Goal: Task Accomplishment & Management: Complete application form

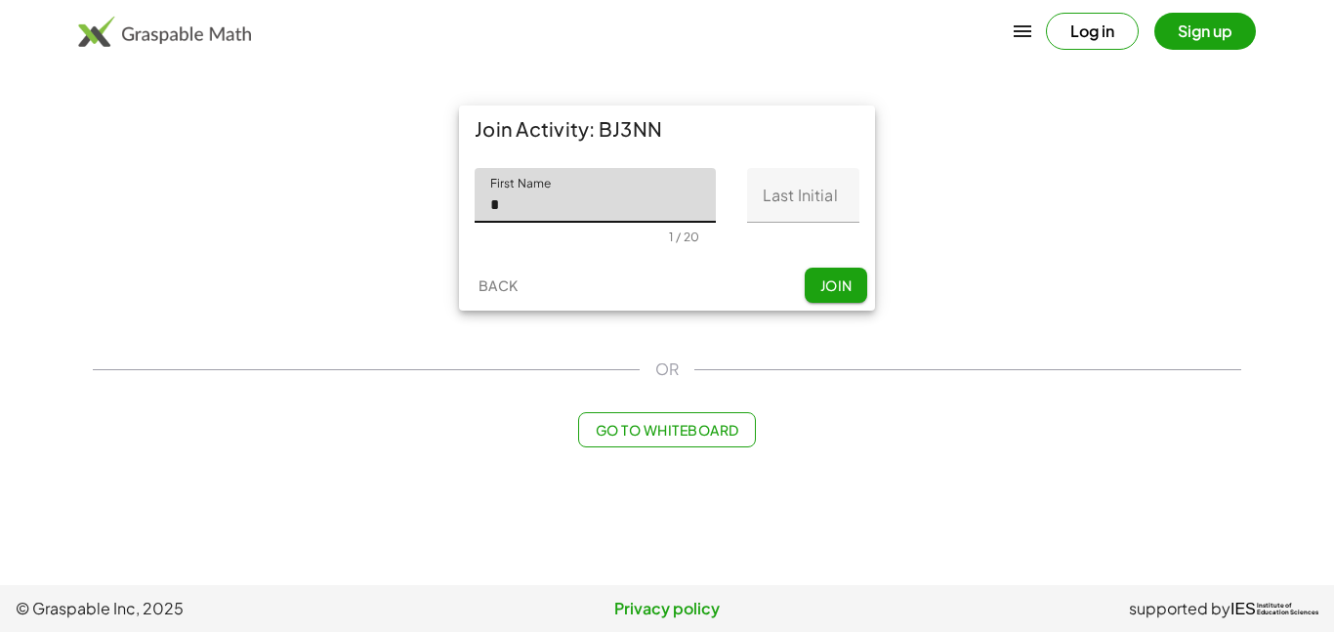
type input "*"
click at [836, 195] on input "Last Initial" at bounding box center [803, 195] width 112 height 55
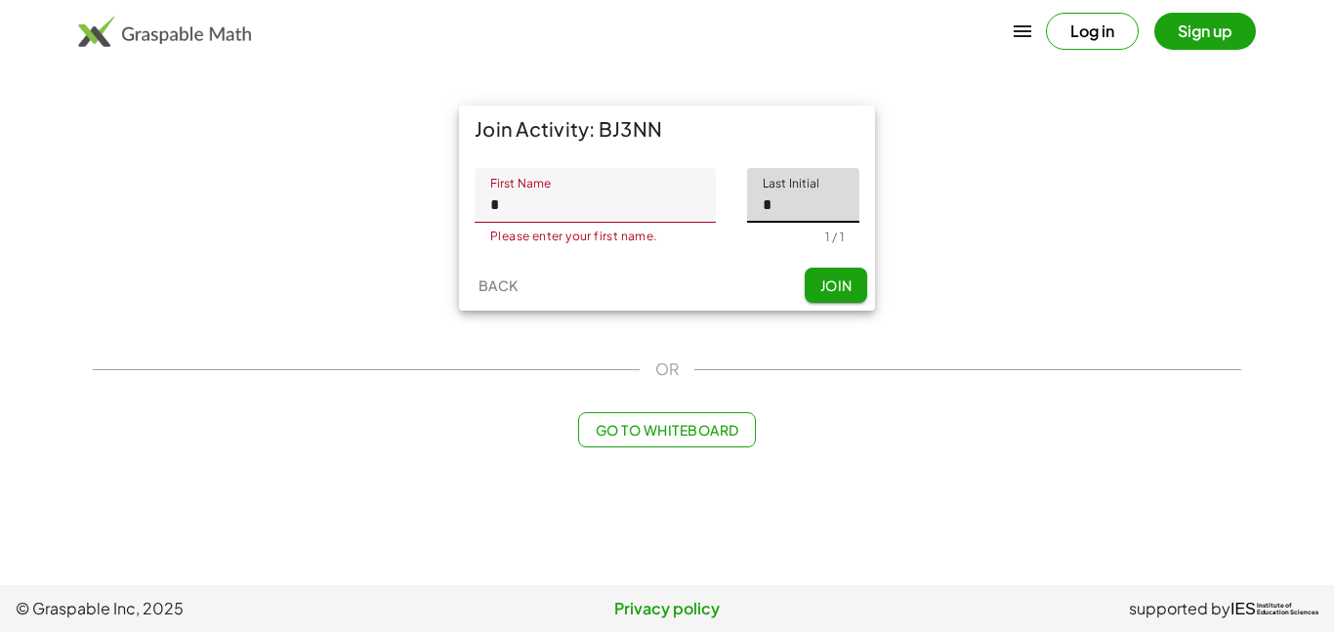
type input "*"
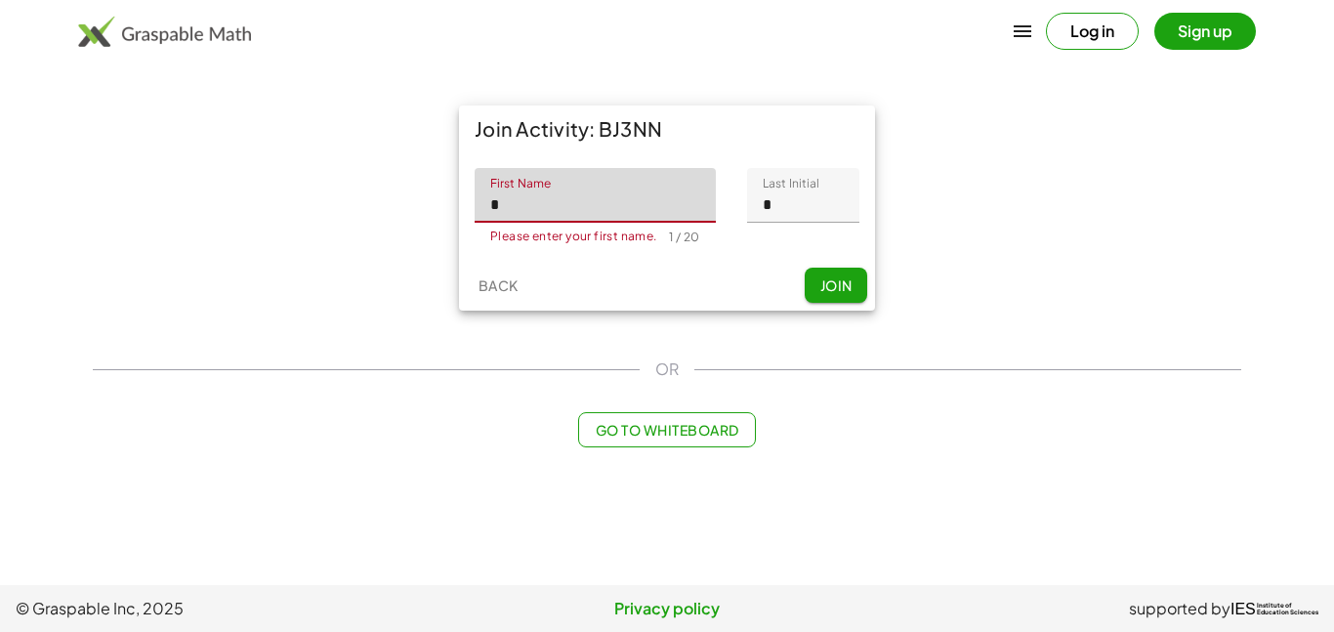
click at [601, 199] on input "*" at bounding box center [595, 195] width 241 height 55
type input "******"
click at [821, 274] on button "Join" at bounding box center [836, 285] width 63 height 35
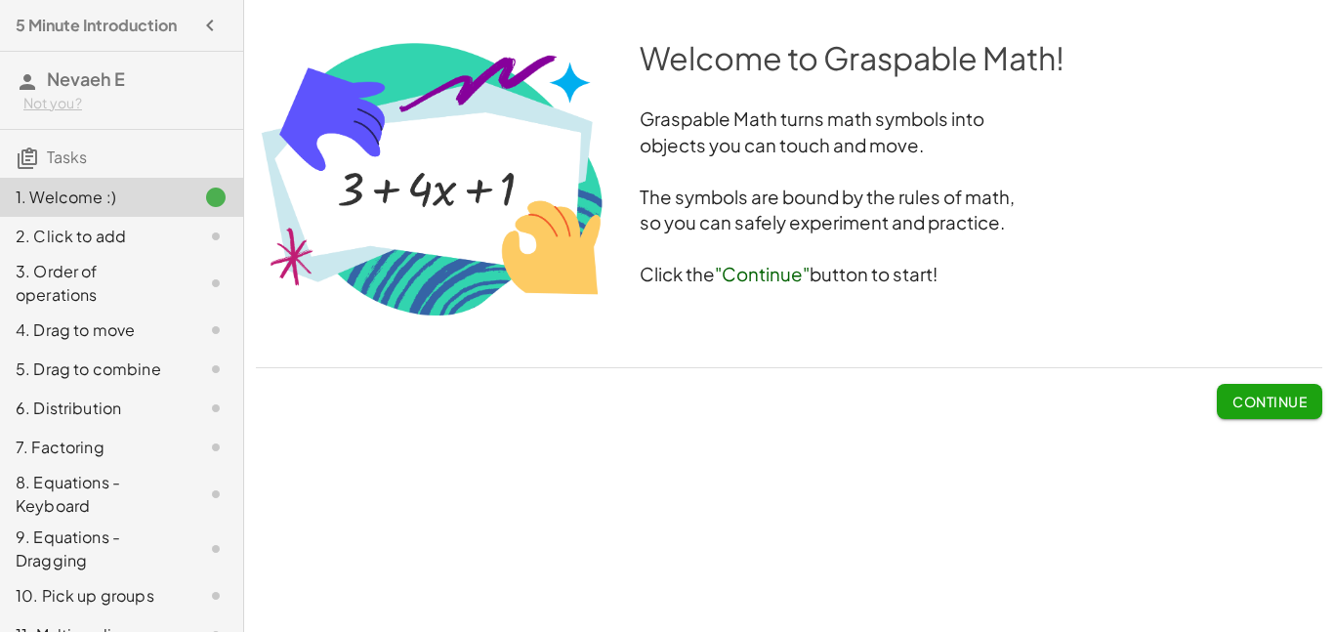
click at [0, 0] on div "Welcome to Graspable Math! Graspable Math turns math symbols into objects you c…" at bounding box center [0, 0] width 0 height 0
click at [1286, 400] on span "Continue" at bounding box center [1270, 402] width 74 height 18
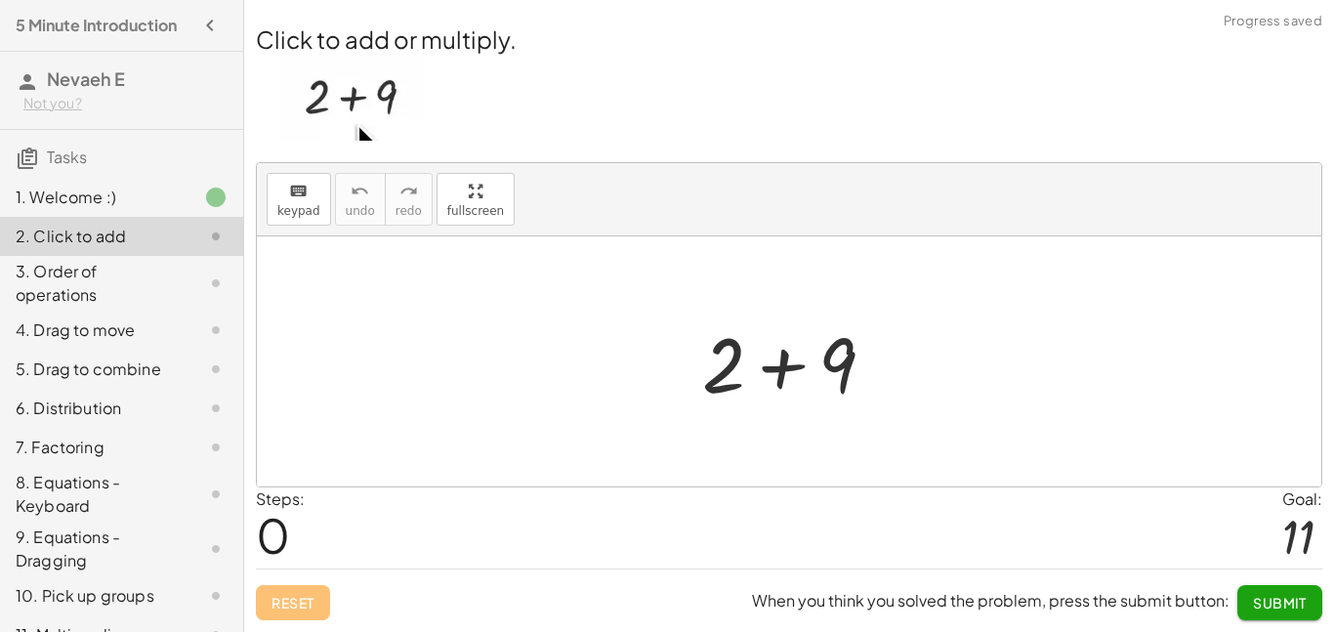
click at [844, 392] on div at bounding box center [797, 362] width 208 height 101
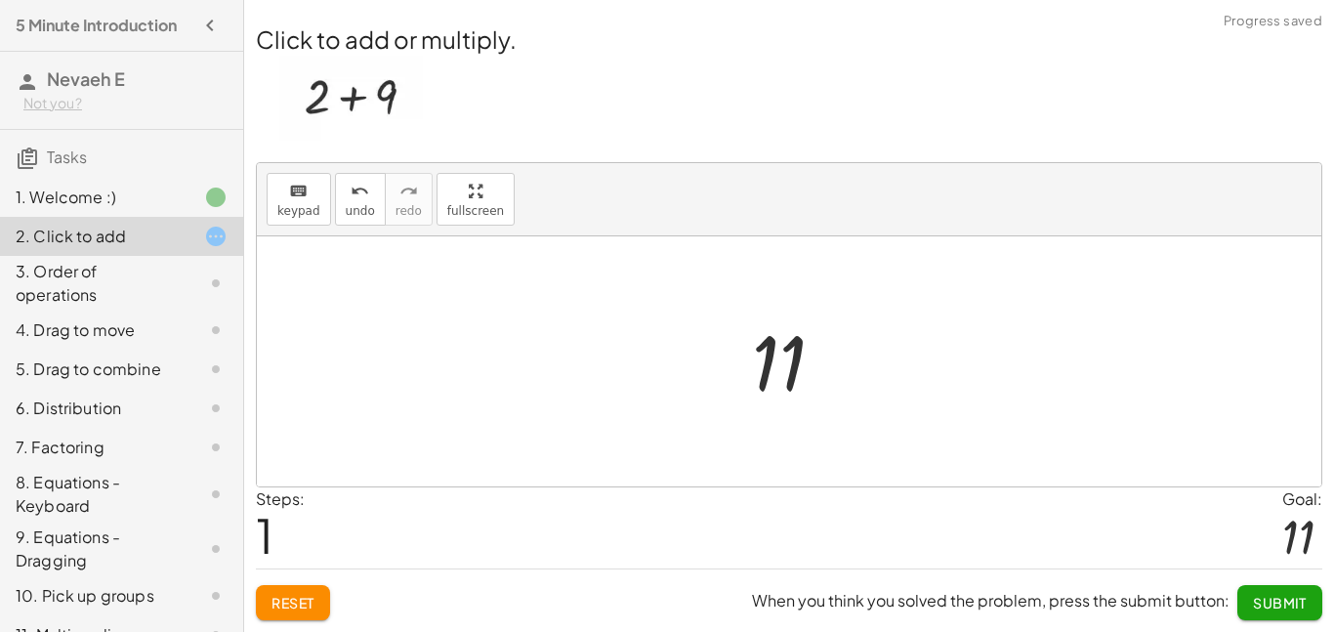
click at [1283, 600] on span "Submit" at bounding box center [1280, 603] width 54 height 18
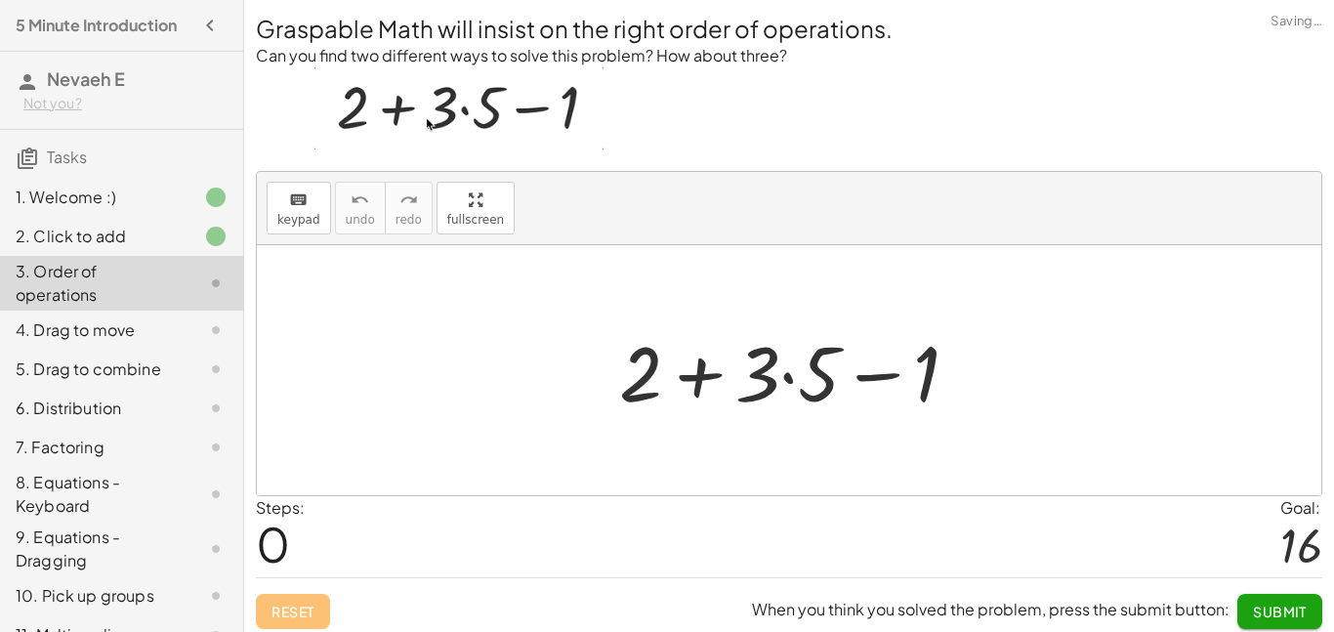
click at [817, 402] on div at bounding box center [797, 370] width 375 height 101
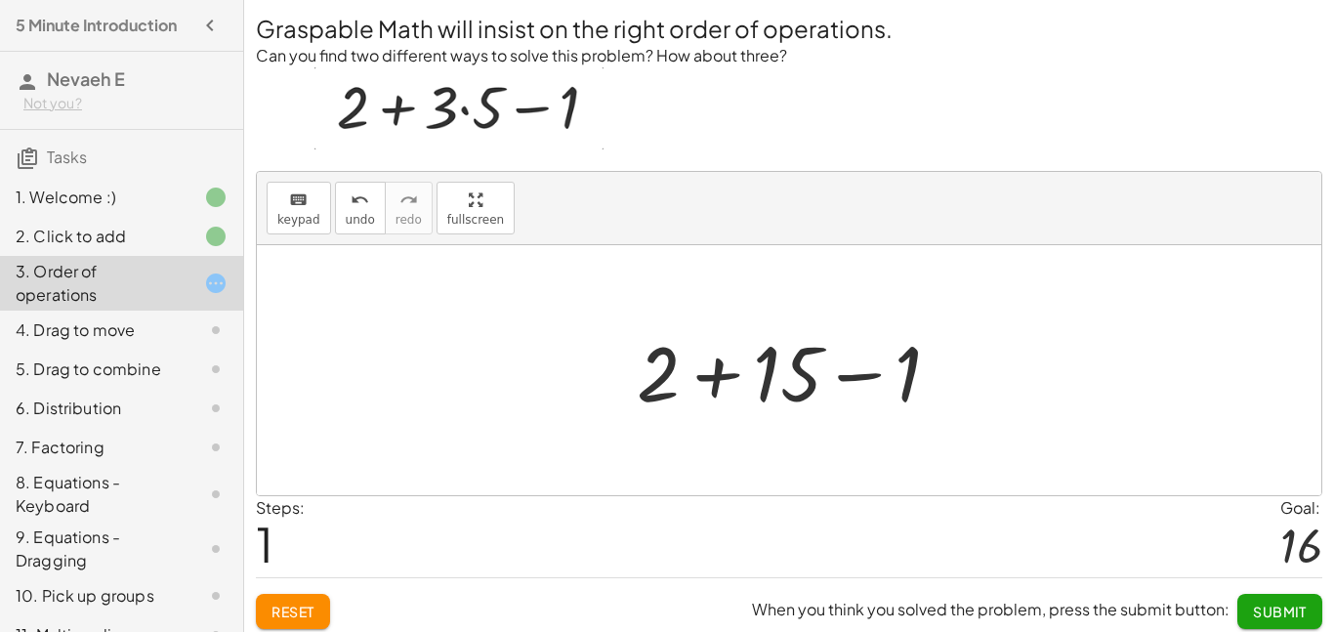
click at [717, 370] on div at bounding box center [796, 370] width 339 height 101
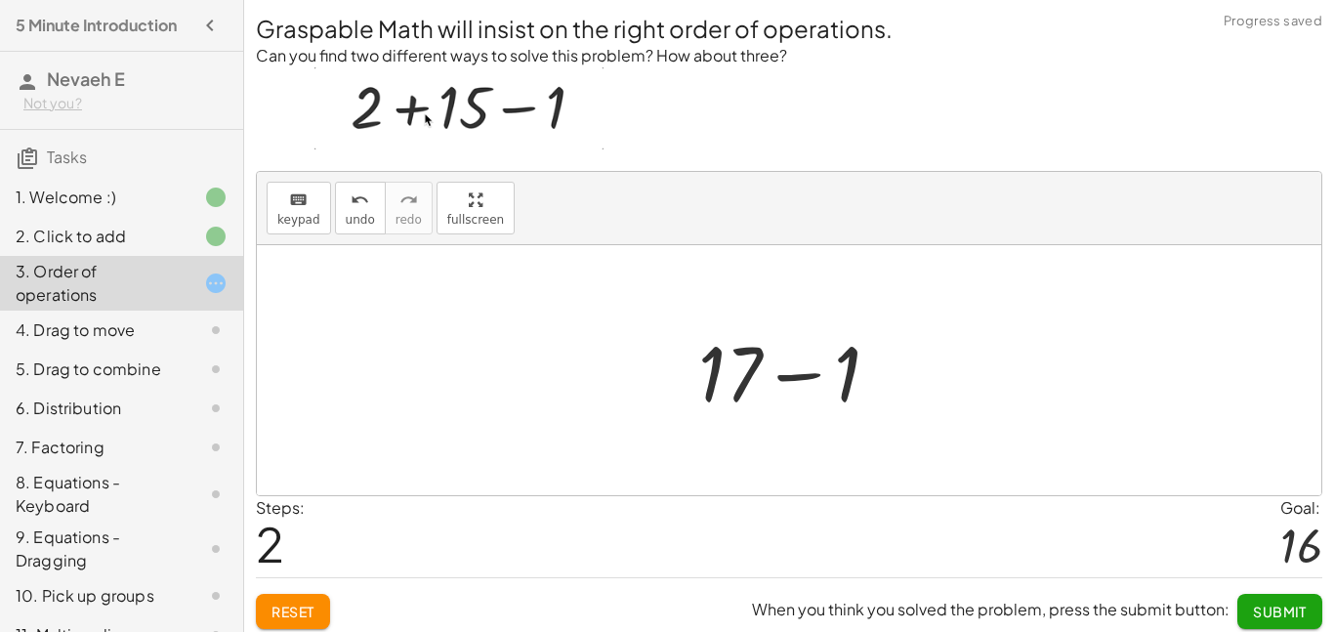
click at [809, 374] on div at bounding box center [797, 370] width 217 height 101
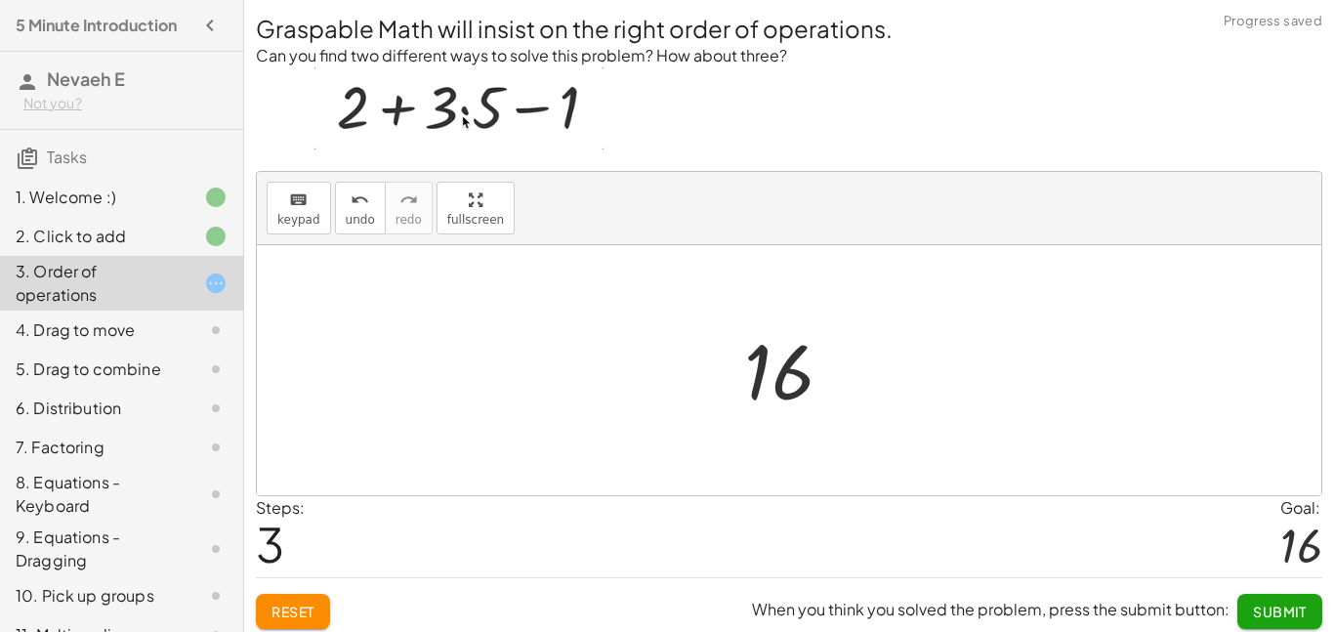
click at [1294, 609] on span "Submit" at bounding box center [1280, 612] width 54 height 18
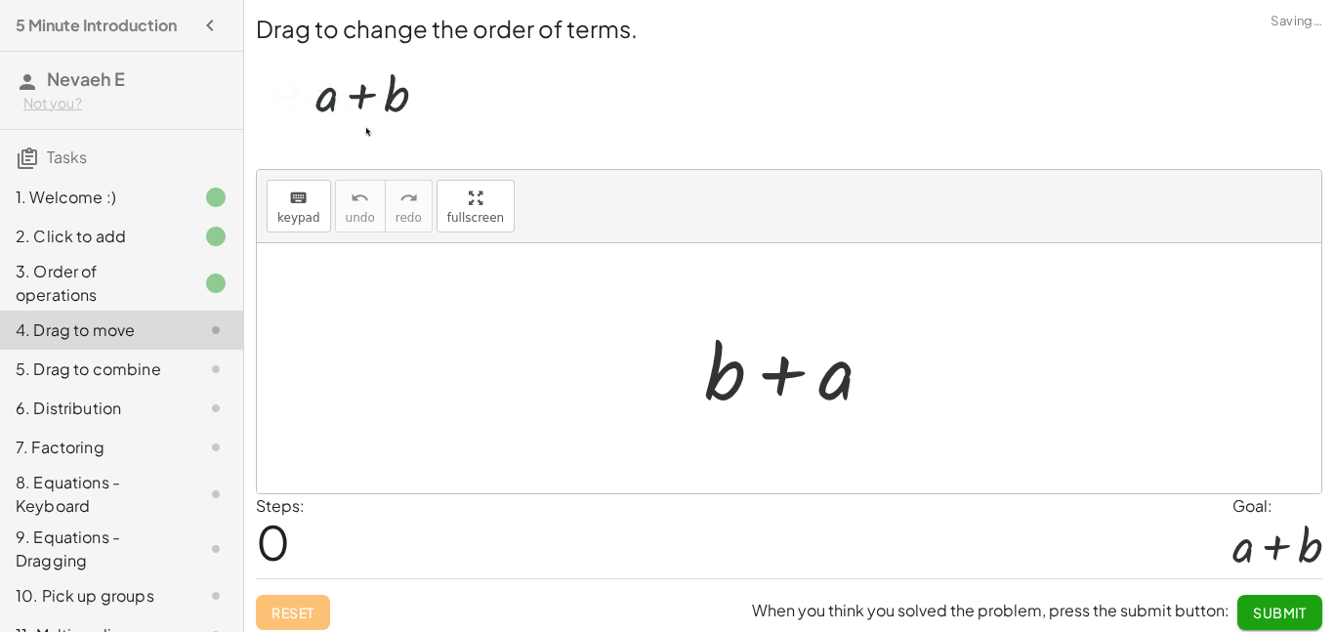
click at [783, 366] on div at bounding box center [797, 368] width 204 height 101
click at [719, 375] on div at bounding box center [797, 368] width 204 height 101
click at [836, 380] on div at bounding box center [797, 368] width 204 height 101
drag, startPoint x: 836, startPoint y: 380, endPoint x: 729, endPoint y: 379, distance: 107.5
click at [729, 379] on div at bounding box center [797, 368] width 204 height 101
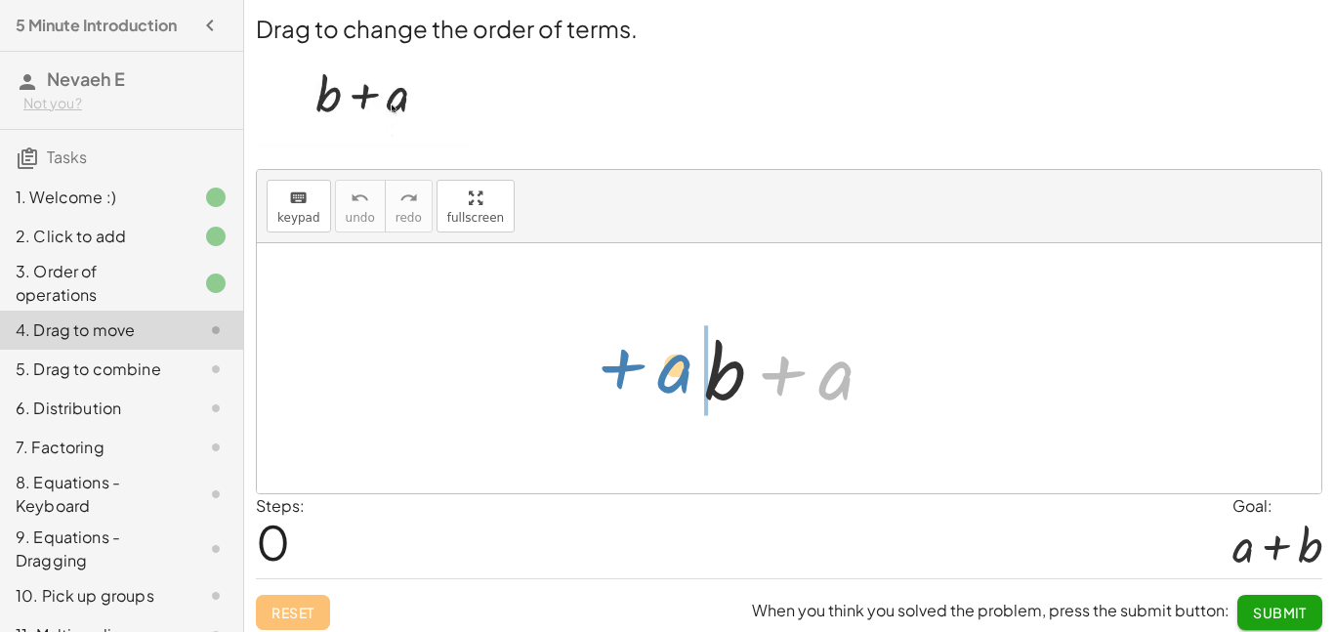
drag, startPoint x: 855, startPoint y: 370, endPoint x: 692, endPoint y: 363, distance: 163.3
click at [692, 363] on div "+ a + b + a" at bounding box center [789, 369] width 229 height 110
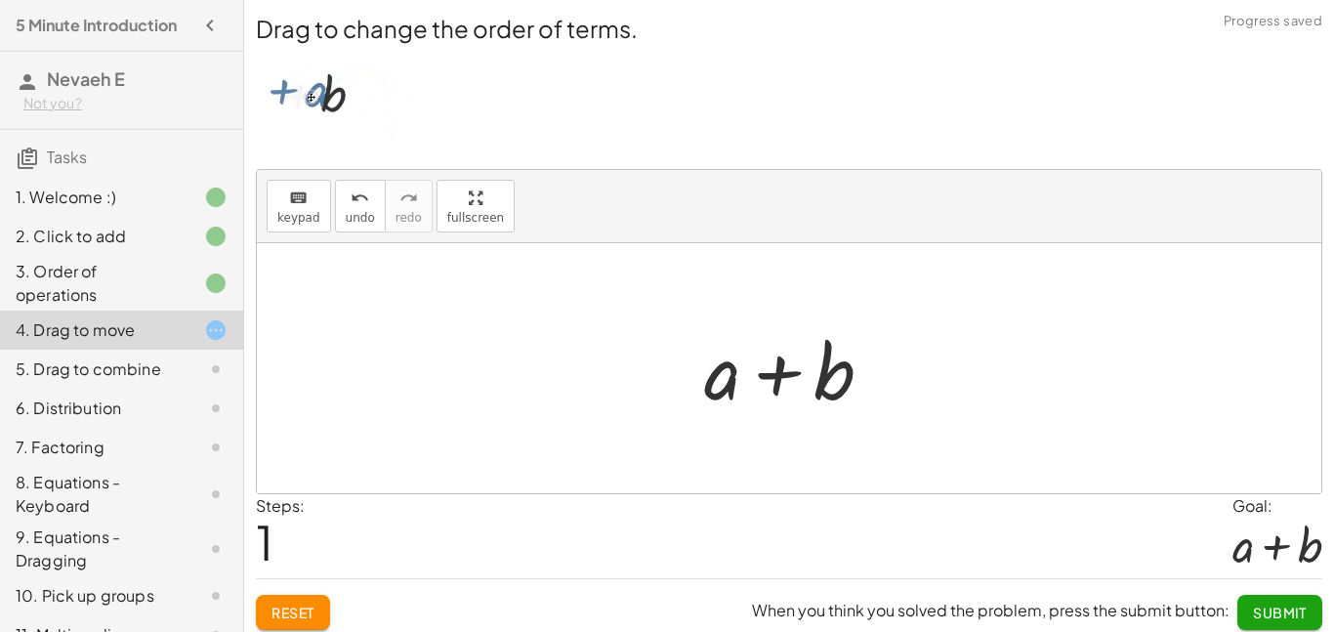
click at [1266, 609] on span "Submit" at bounding box center [1280, 613] width 54 height 18
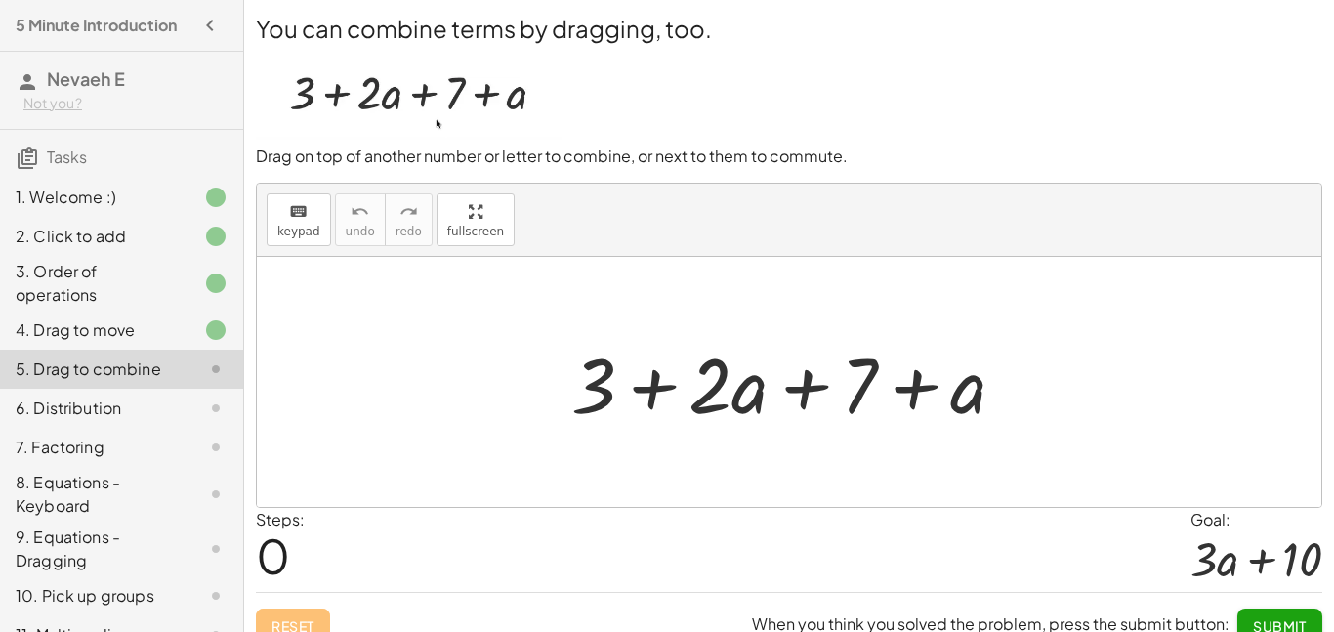
click at [731, 400] on div at bounding box center [797, 382] width 470 height 101
click at [877, 385] on div at bounding box center [797, 382] width 470 height 101
click at [845, 385] on div at bounding box center [797, 382] width 470 height 101
click at [809, 385] on div at bounding box center [797, 382] width 470 height 101
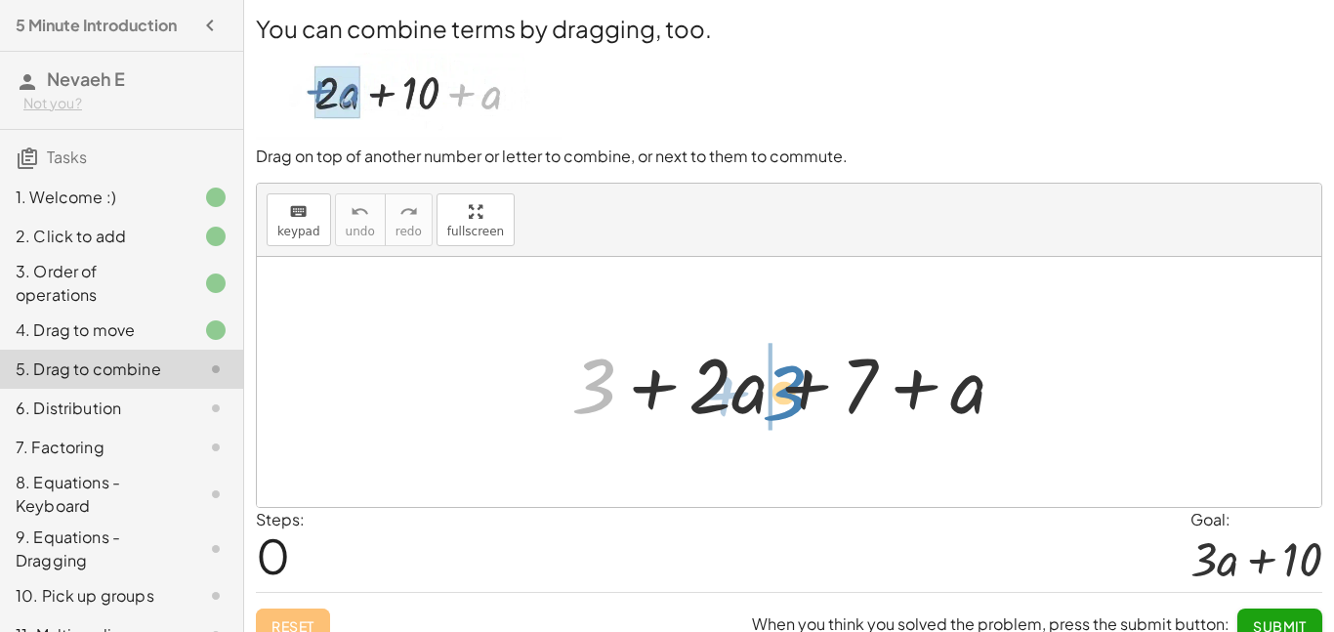
drag, startPoint x: 605, startPoint y: 398, endPoint x: 795, endPoint y: 404, distance: 190.6
click at [795, 404] on div at bounding box center [797, 382] width 470 height 101
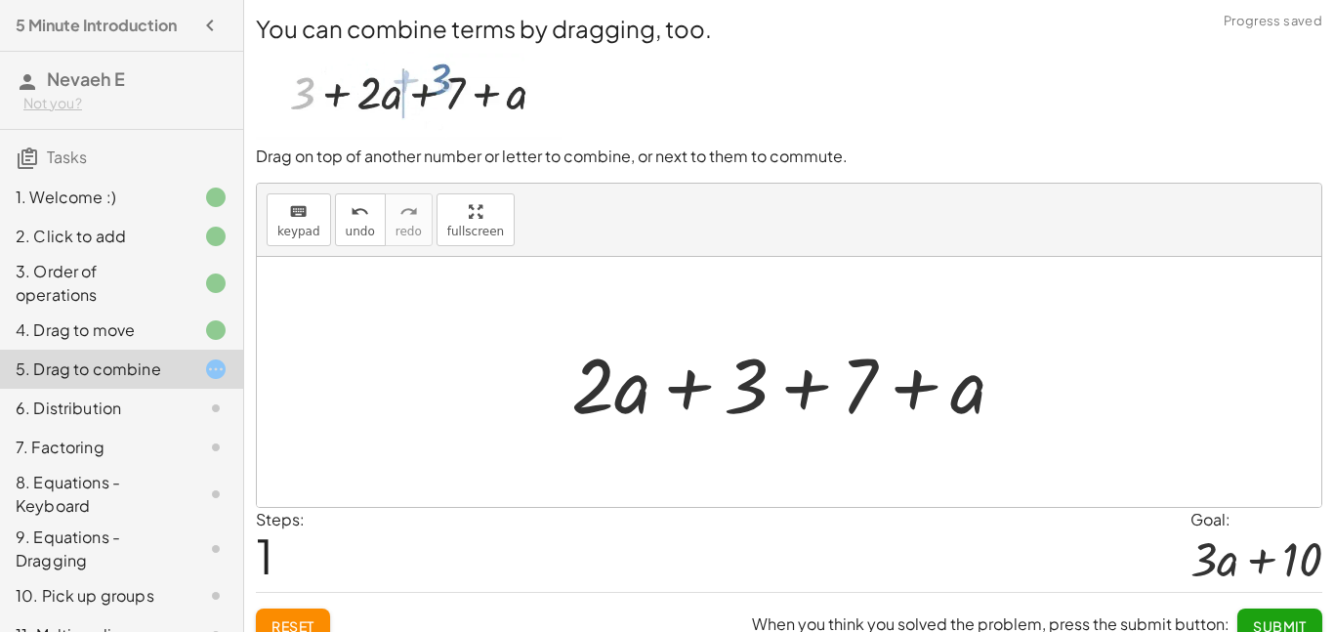
click at [810, 385] on div at bounding box center [797, 382] width 470 height 101
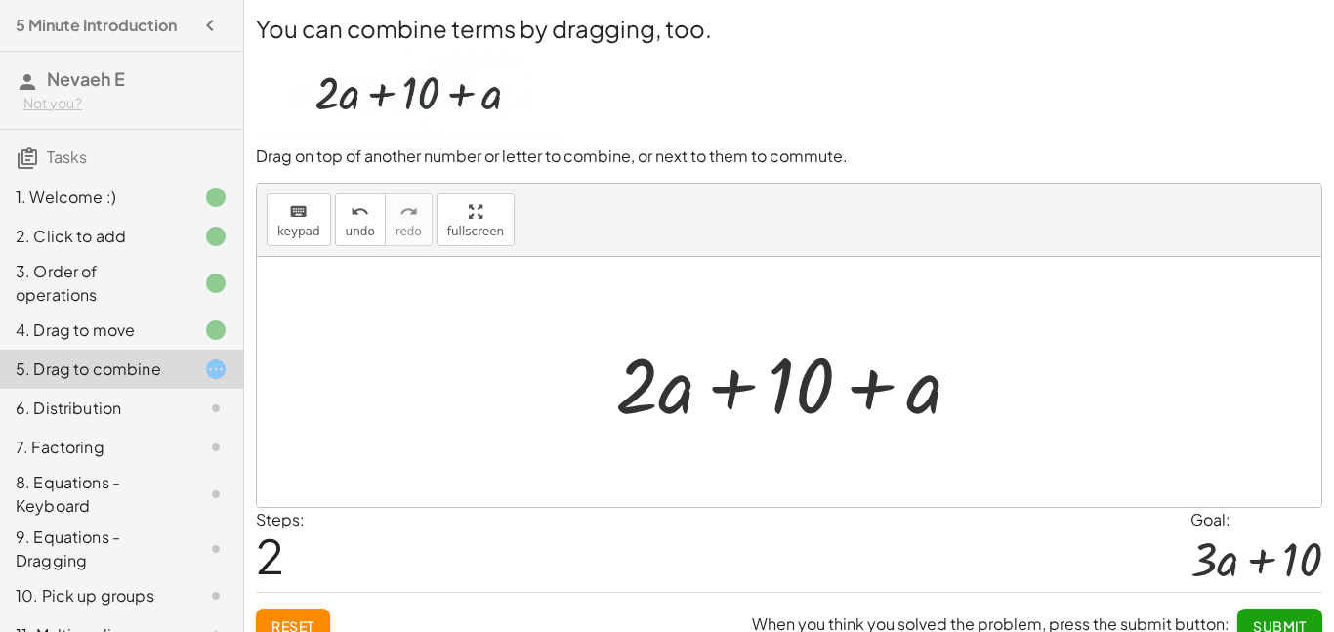
click at [738, 388] on div at bounding box center [797, 382] width 382 height 101
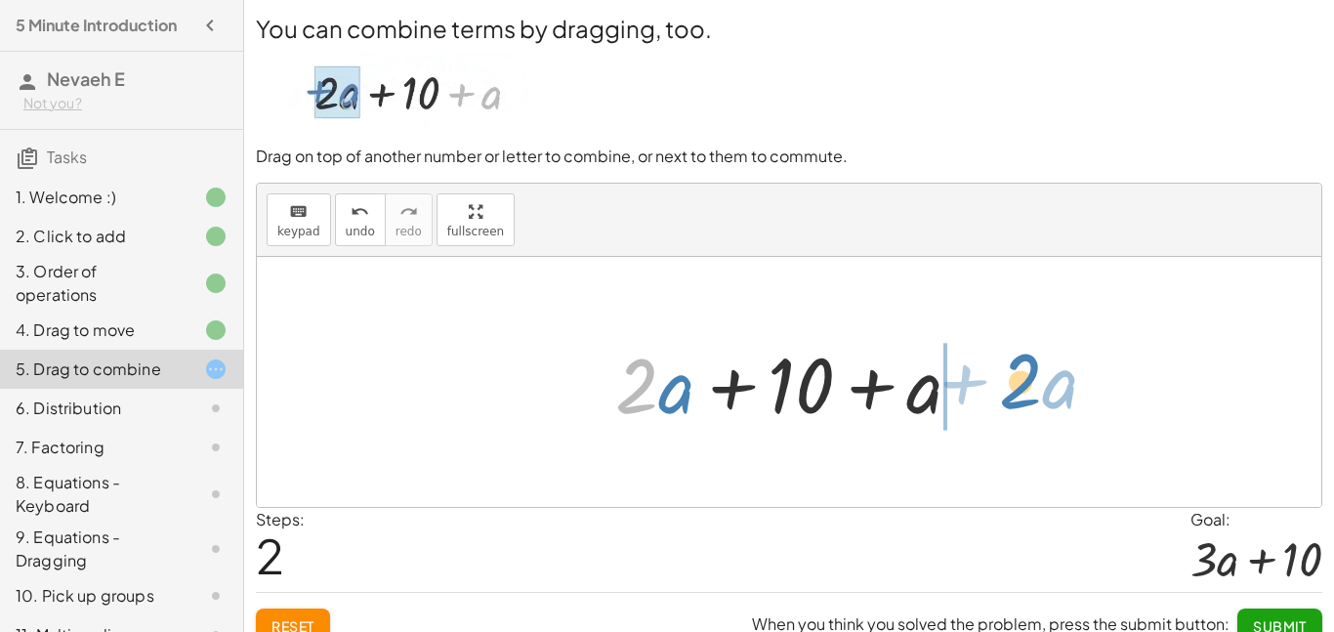
drag, startPoint x: 630, startPoint y: 389, endPoint x: 1016, endPoint y: 387, distance: 385.8
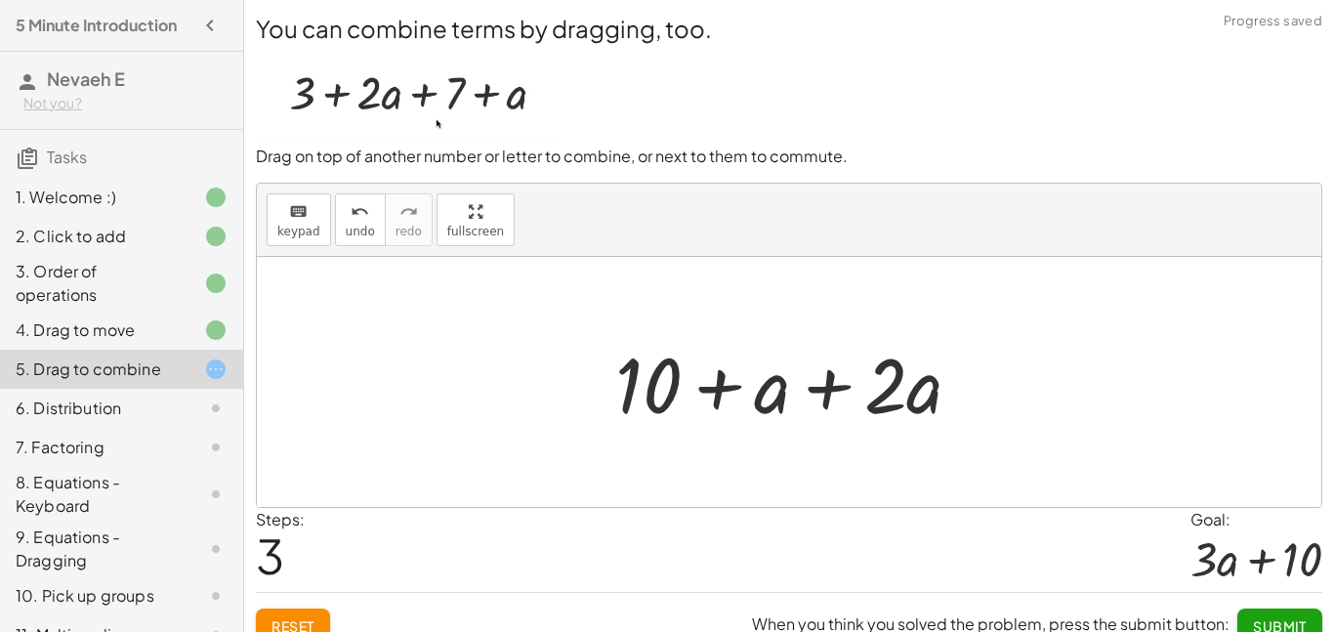
click at [807, 403] on div at bounding box center [797, 382] width 382 height 101
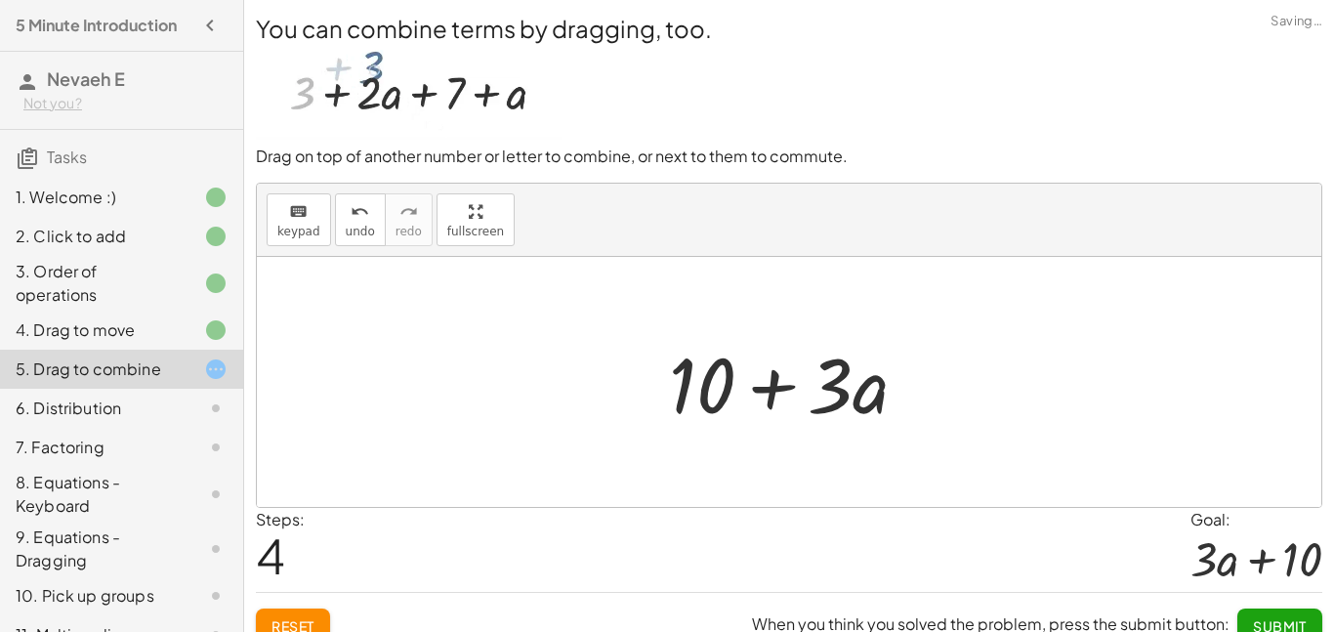
click at [788, 388] on div at bounding box center [796, 382] width 274 height 101
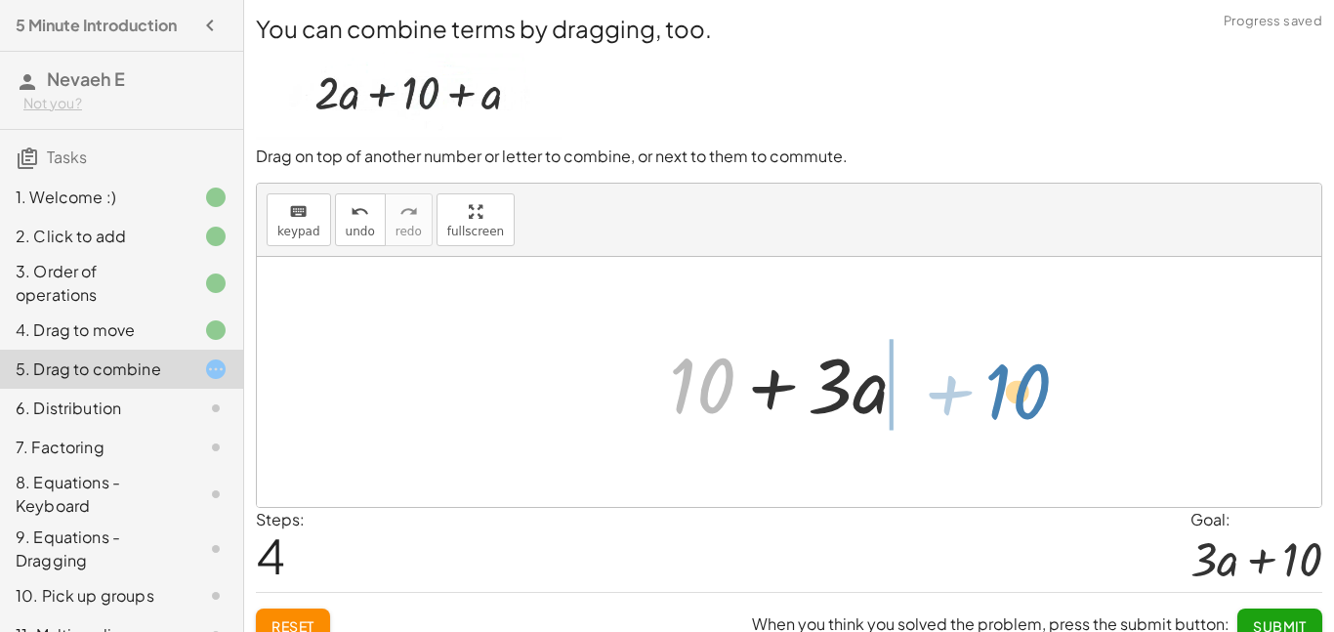
drag, startPoint x: 705, startPoint y: 392, endPoint x: 1021, endPoint y: 400, distance: 315.6
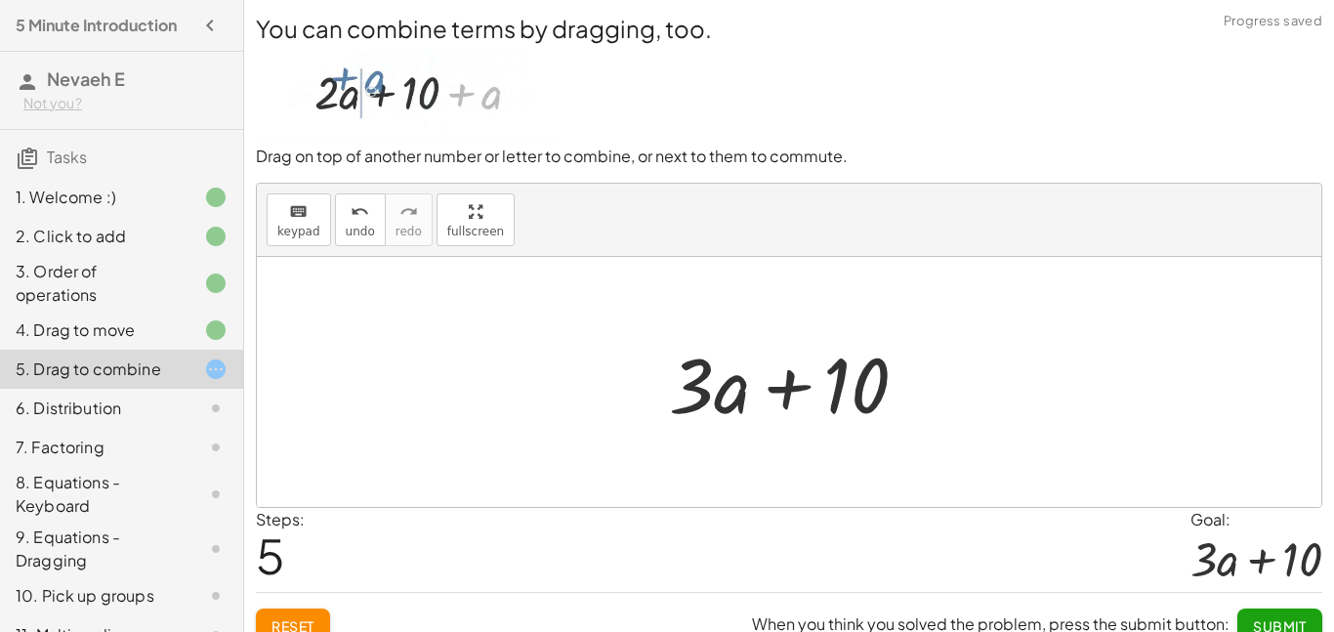
click at [803, 388] on div at bounding box center [796, 382] width 274 height 101
click at [1272, 622] on span "Submit" at bounding box center [1280, 626] width 54 height 18
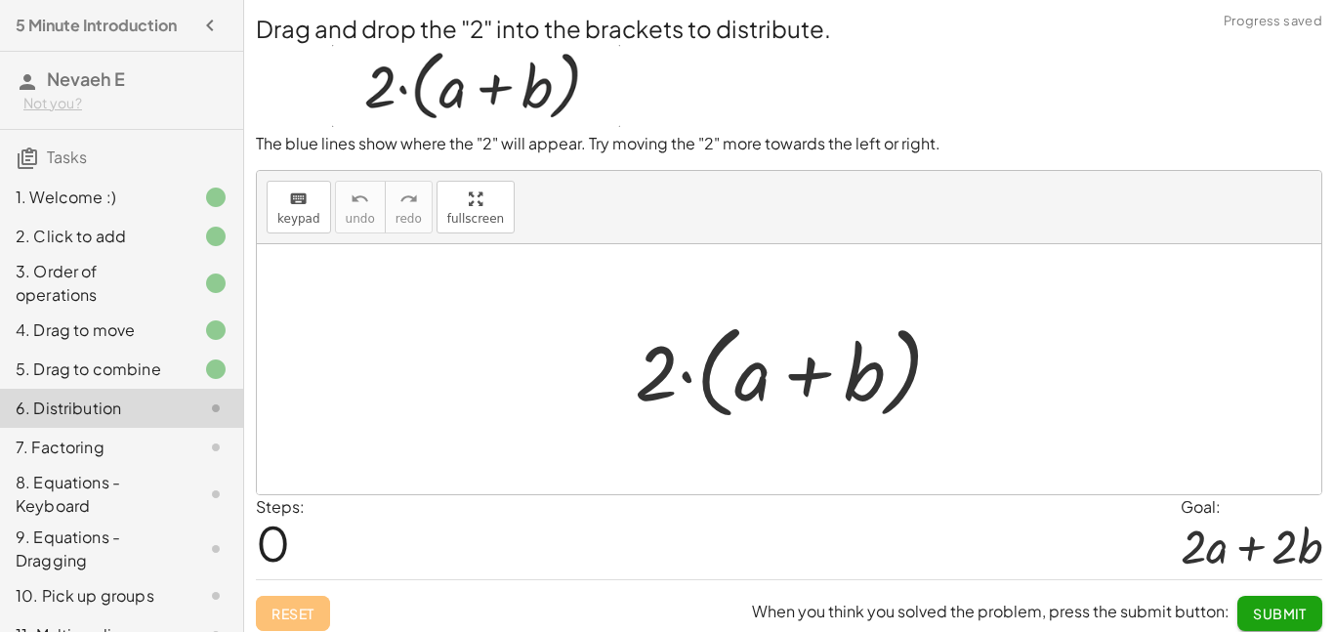
click at [804, 363] on div at bounding box center [796, 370] width 343 height 112
click at [691, 376] on div at bounding box center [796, 370] width 343 height 112
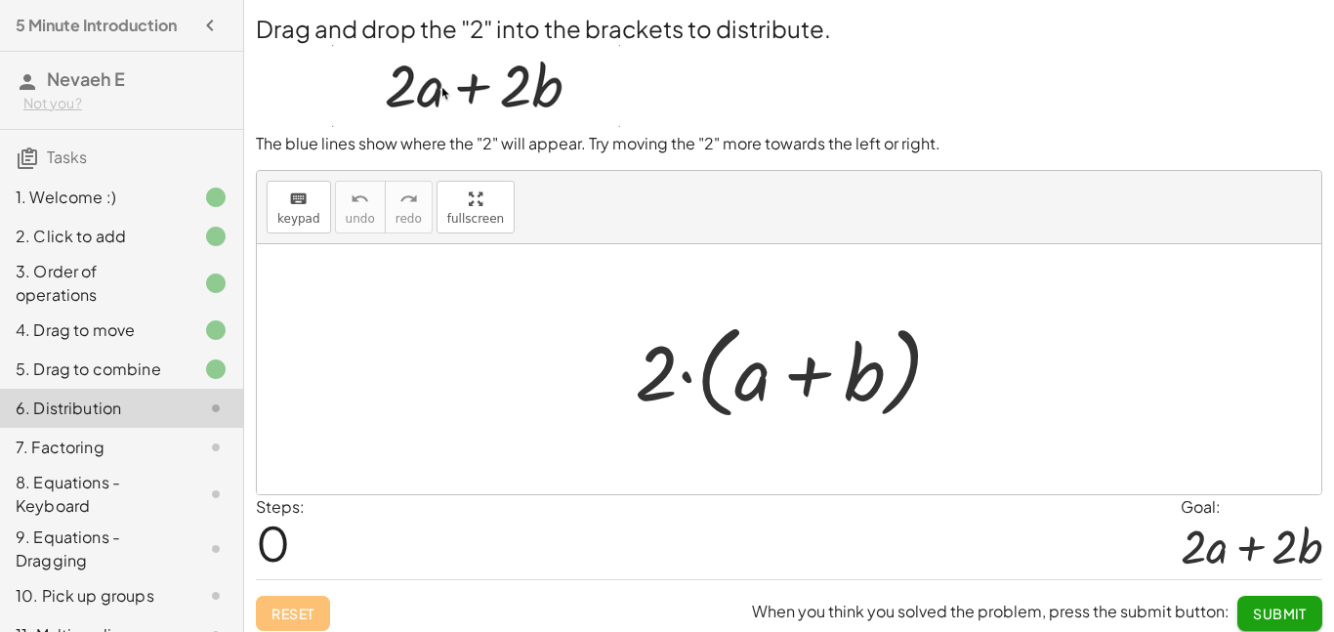
click at [669, 374] on div at bounding box center [796, 370] width 343 height 112
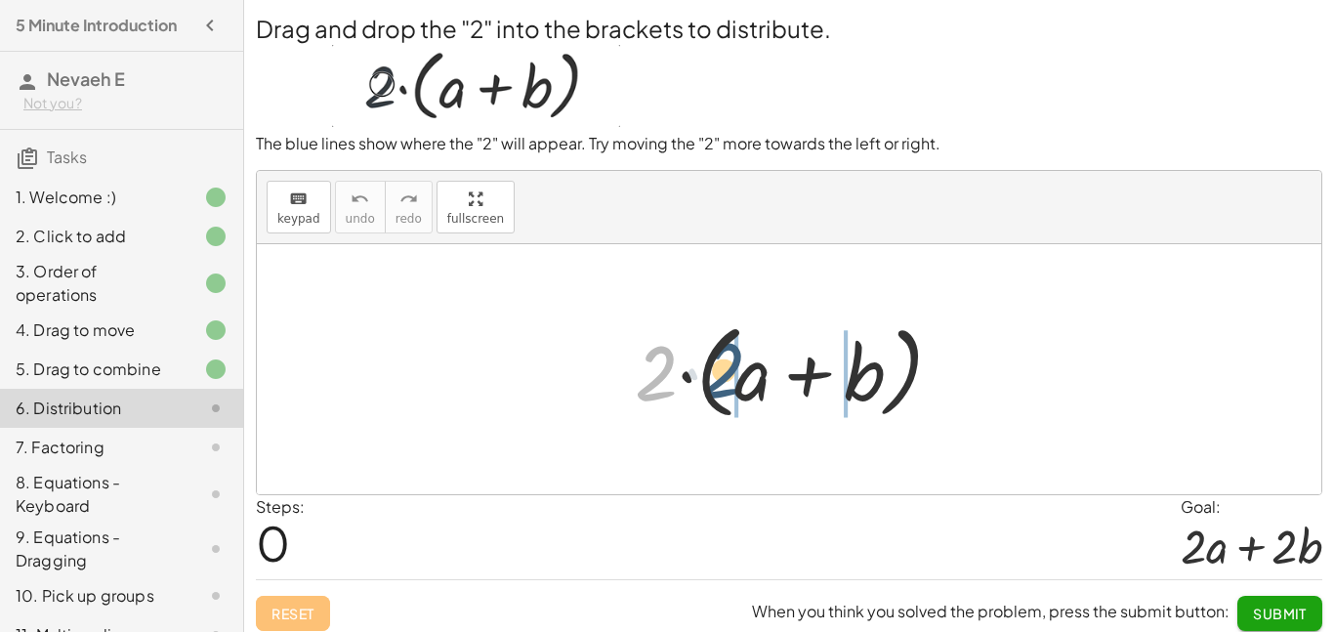
drag, startPoint x: 668, startPoint y: 373, endPoint x: 754, endPoint y: 382, distance: 86.4
click at [754, 382] on div at bounding box center [796, 370] width 343 height 112
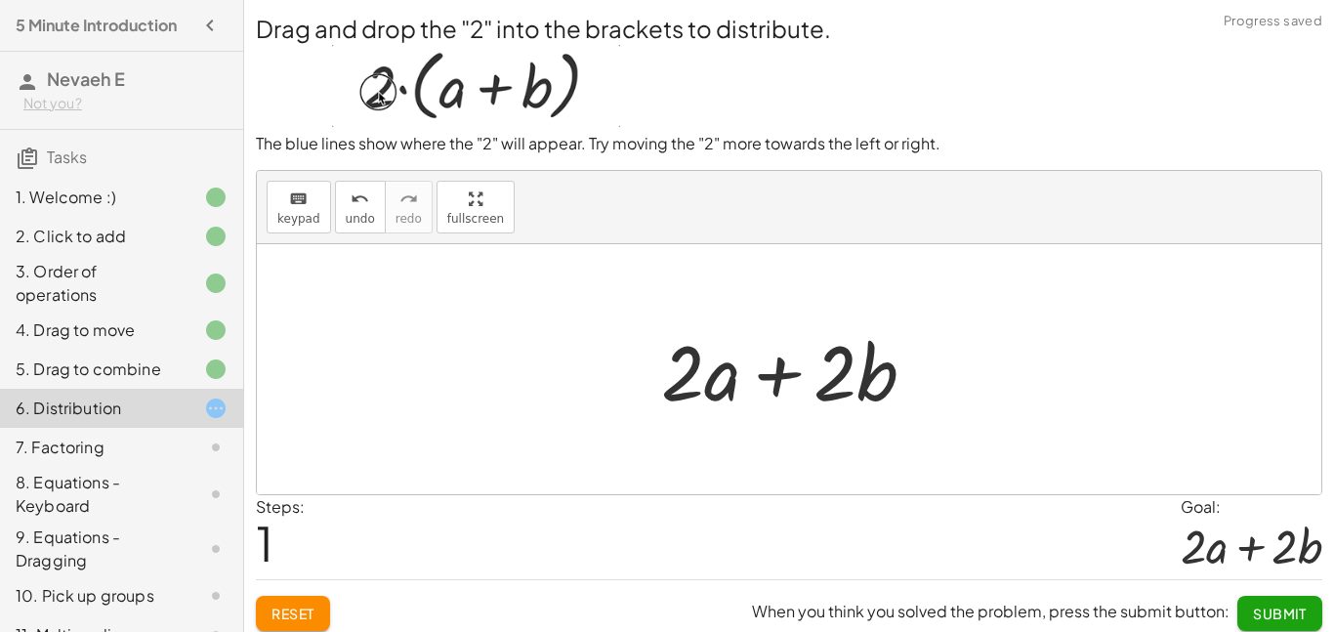
click at [780, 372] on div at bounding box center [797, 369] width 290 height 101
click at [1270, 612] on span "Submit" at bounding box center [1280, 614] width 54 height 18
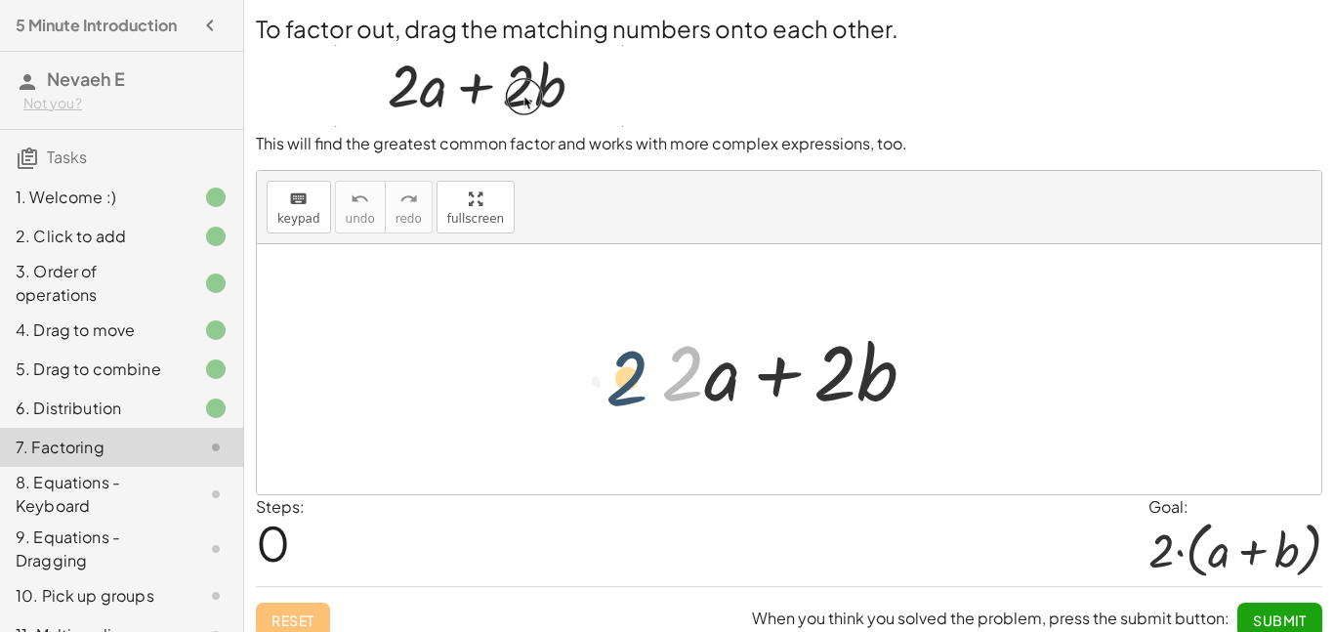
drag, startPoint x: 698, startPoint y: 364, endPoint x: 608, endPoint y: 378, distance: 91.9
click at [608, 378] on div "· 2 + · 2 · a + · 2 · b" at bounding box center [789, 369] width 1065 height 250
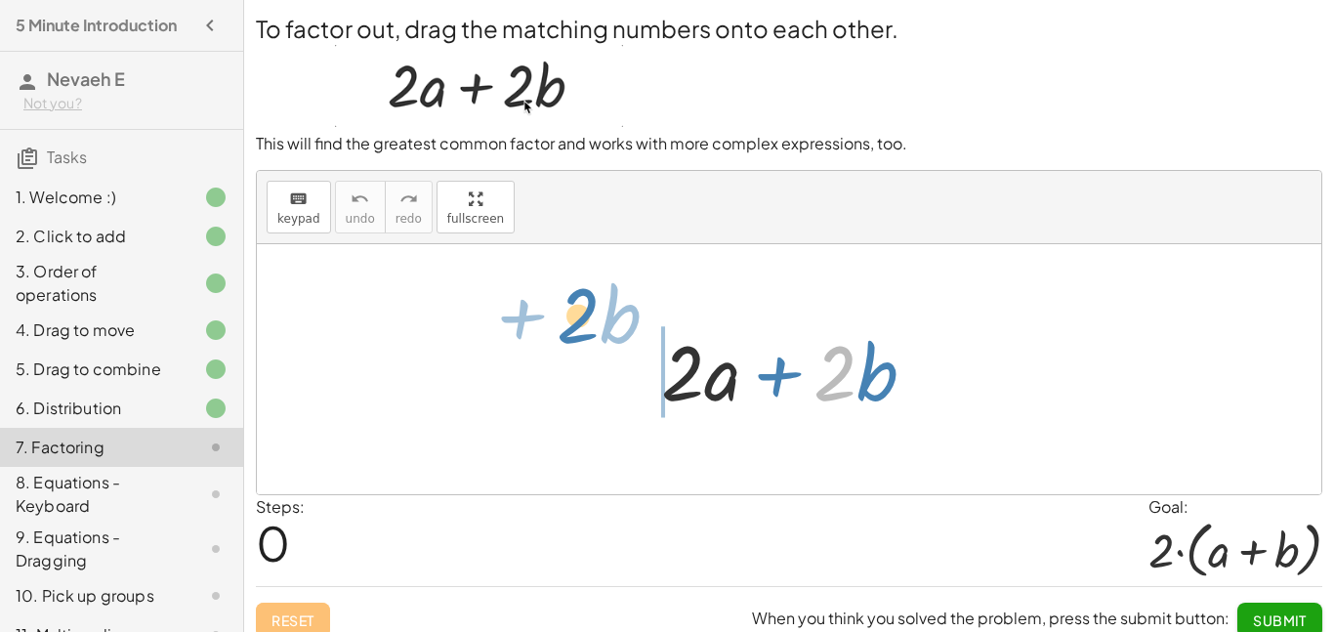
drag, startPoint x: 840, startPoint y: 371, endPoint x: 582, endPoint y: 318, distance: 263.2
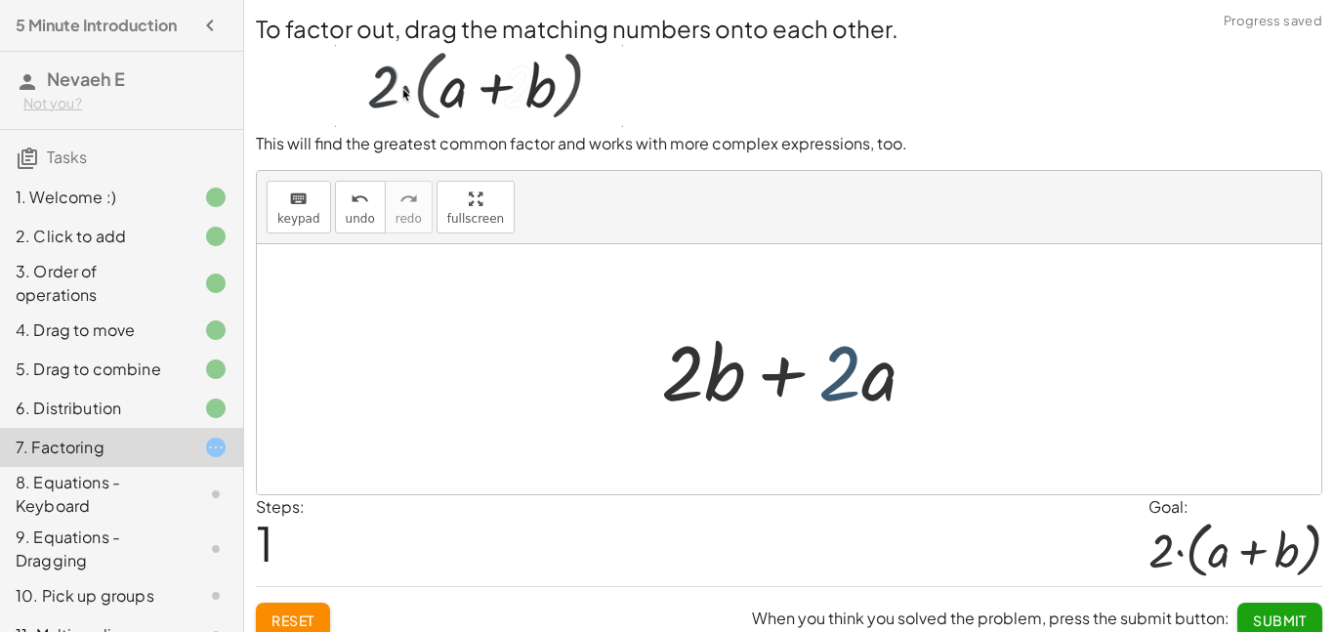
click at [850, 374] on div at bounding box center [797, 369] width 290 height 101
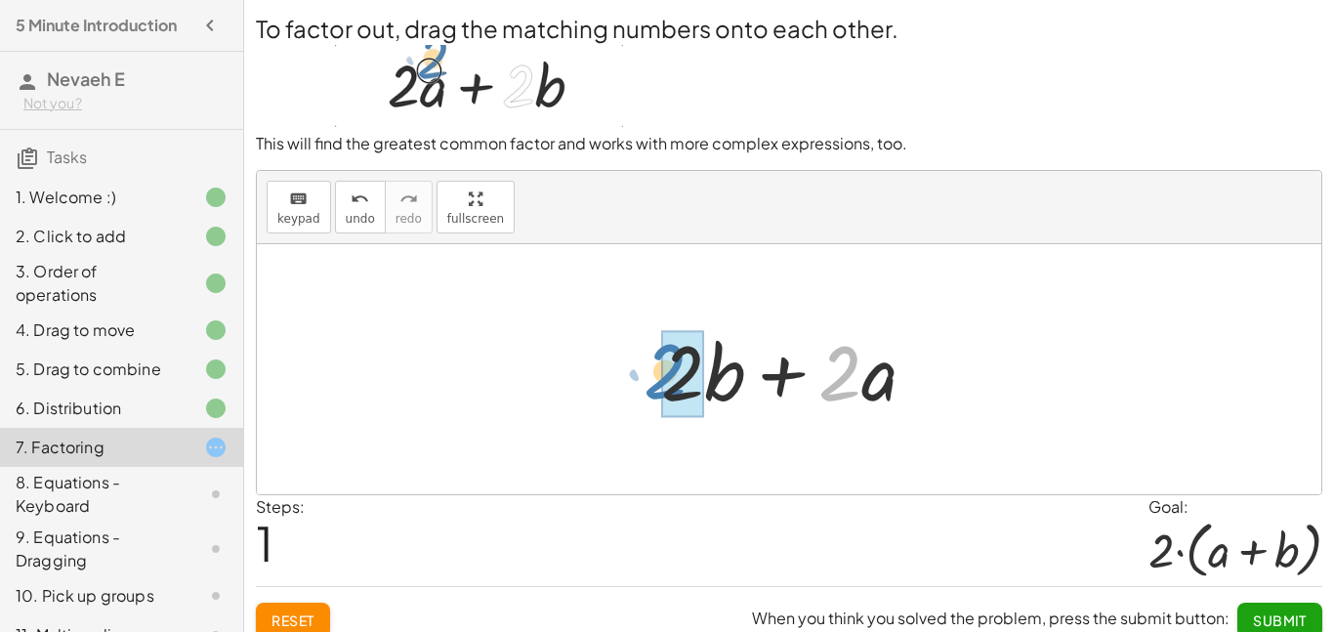
drag, startPoint x: 849, startPoint y: 374, endPoint x: 674, endPoint y: 373, distance: 174.8
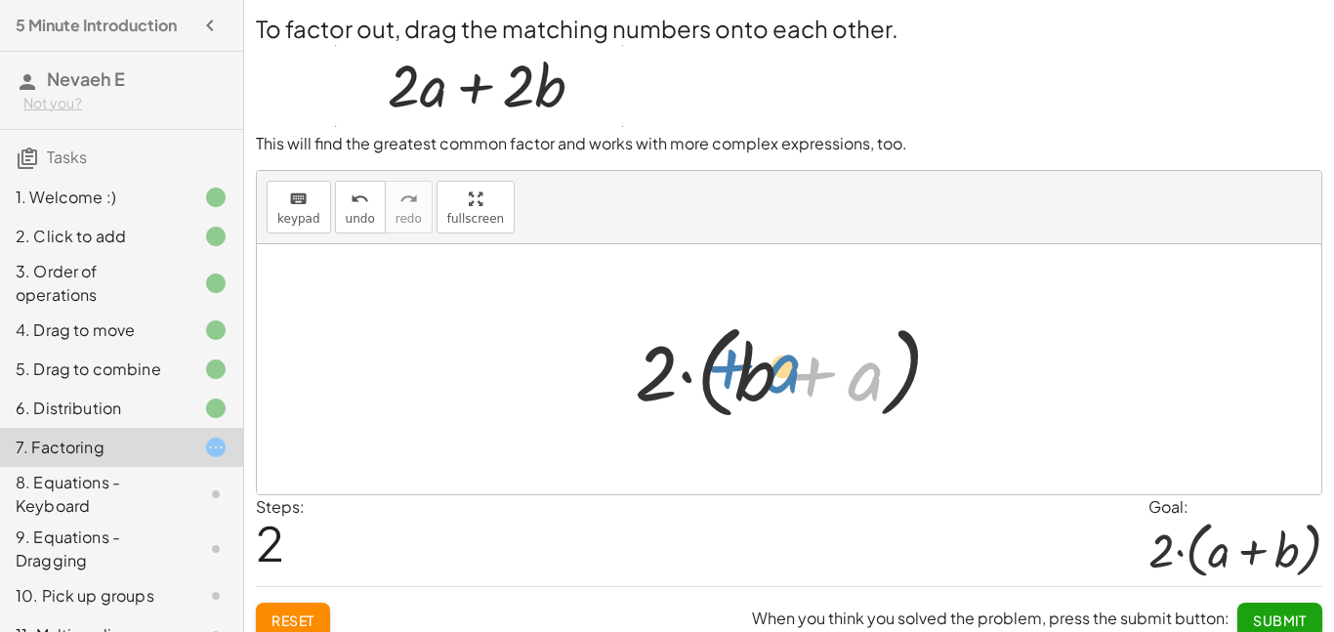
drag, startPoint x: 869, startPoint y: 390, endPoint x: 786, endPoint y: 382, distance: 83.4
click at [786, 382] on div at bounding box center [796, 370] width 343 height 112
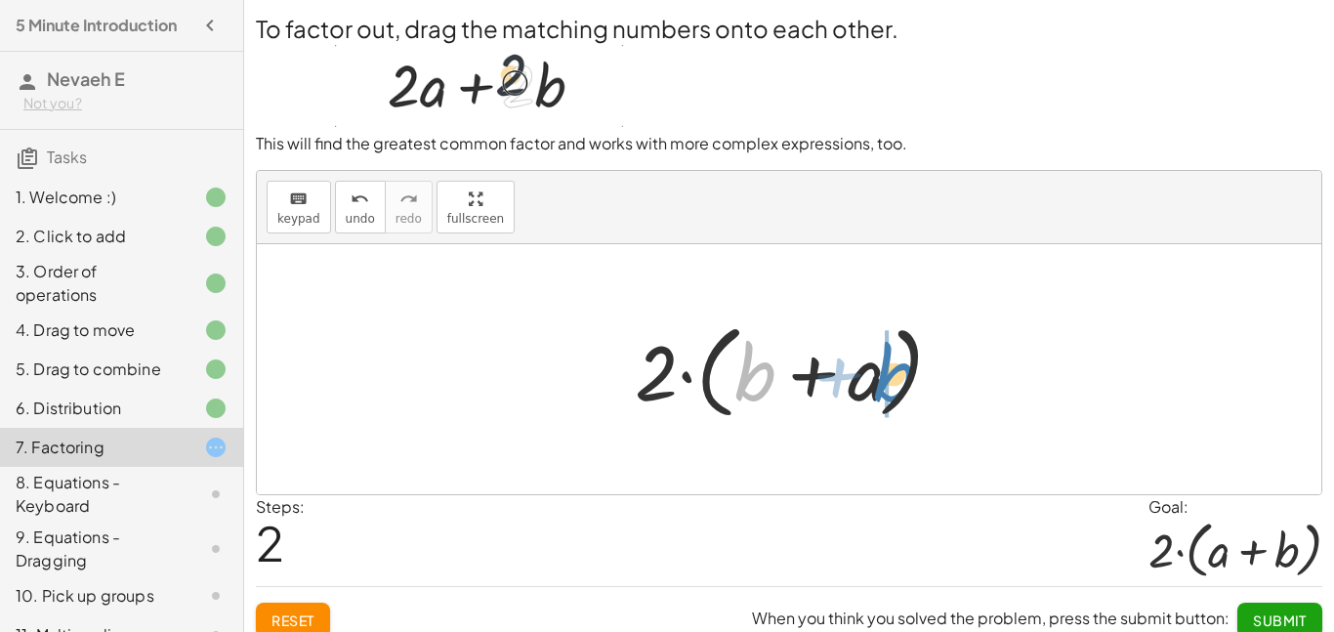
drag, startPoint x: 739, startPoint y: 379, endPoint x: 880, endPoint y: 380, distance: 140.7
click at [880, 380] on div at bounding box center [796, 370] width 343 height 112
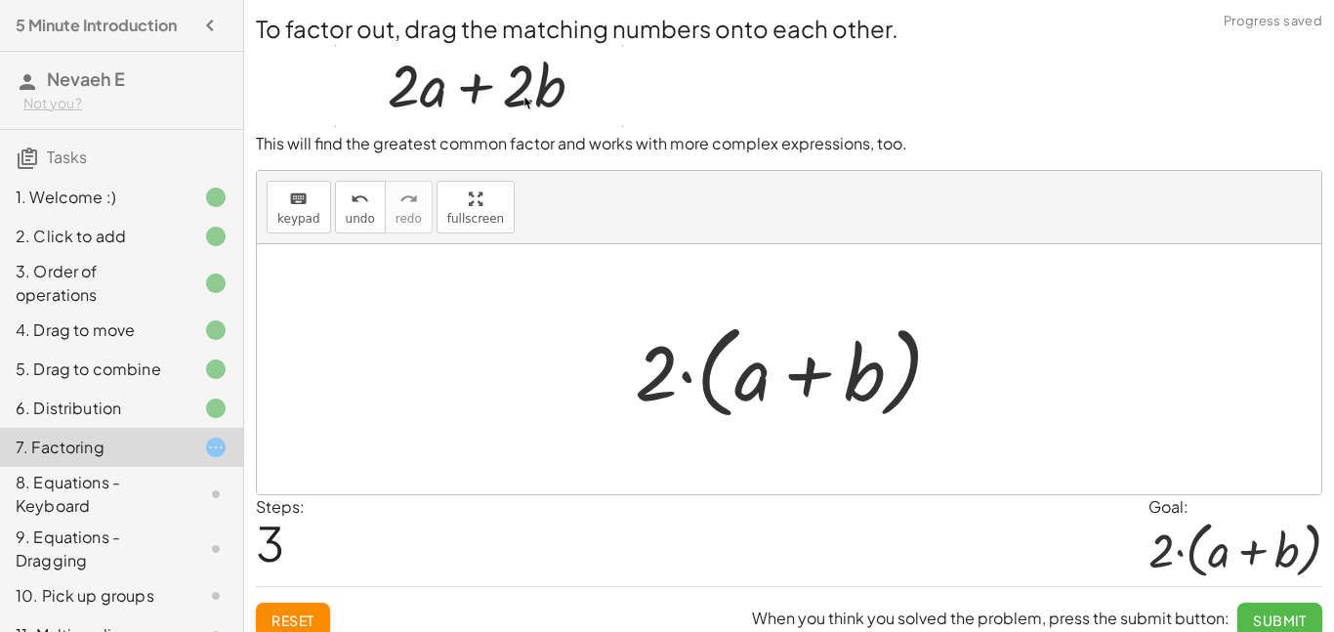
click at [1275, 612] on span "Submit" at bounding box center [1280, 620] width 54 height 18
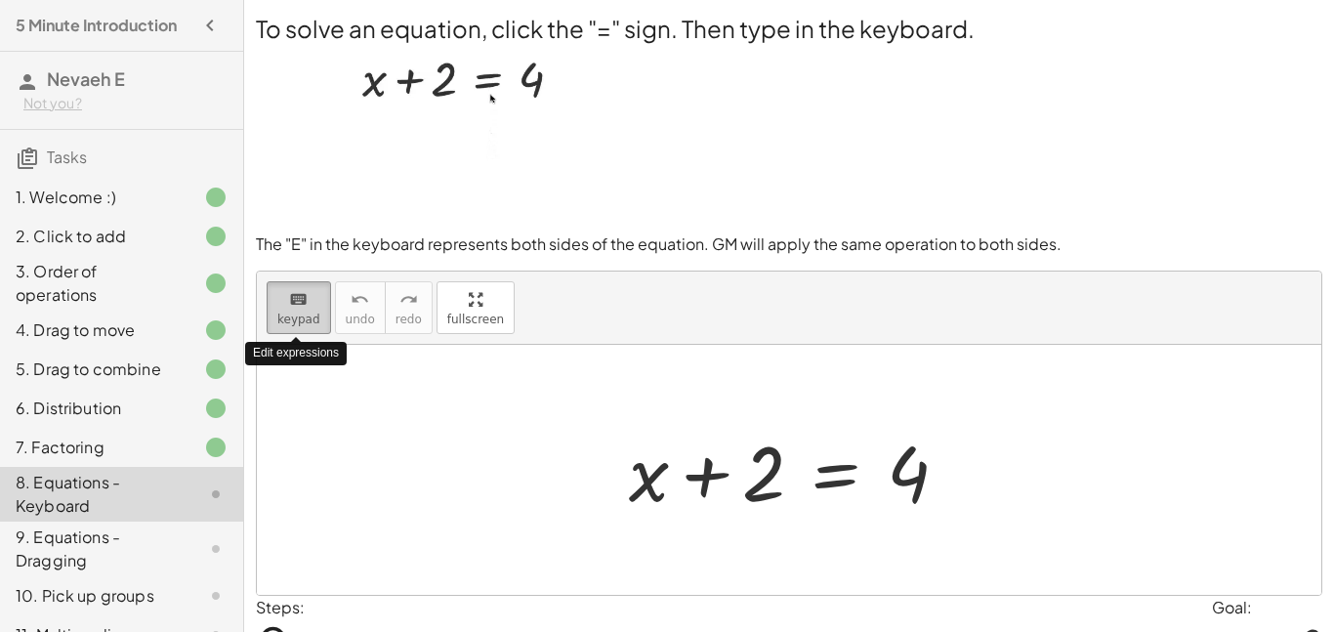
click at [304, 322] on span "keypad" at bounding box center [298, 320] width 43 height 14
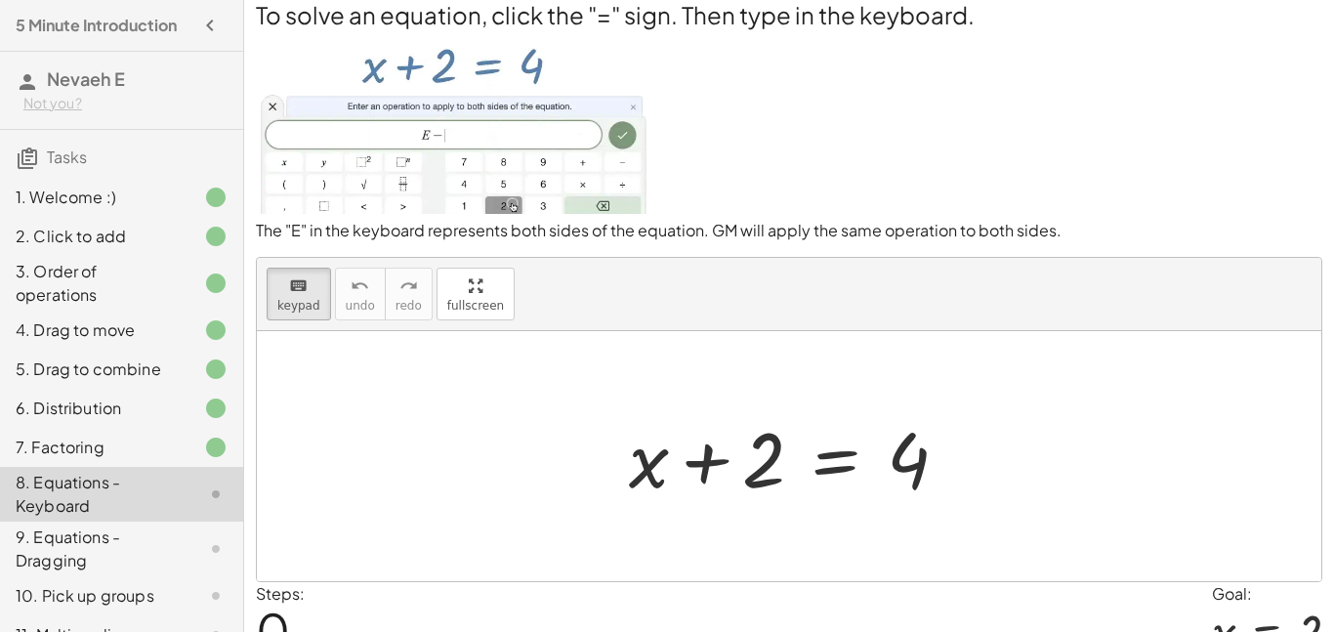
scroll to position [12, 0]
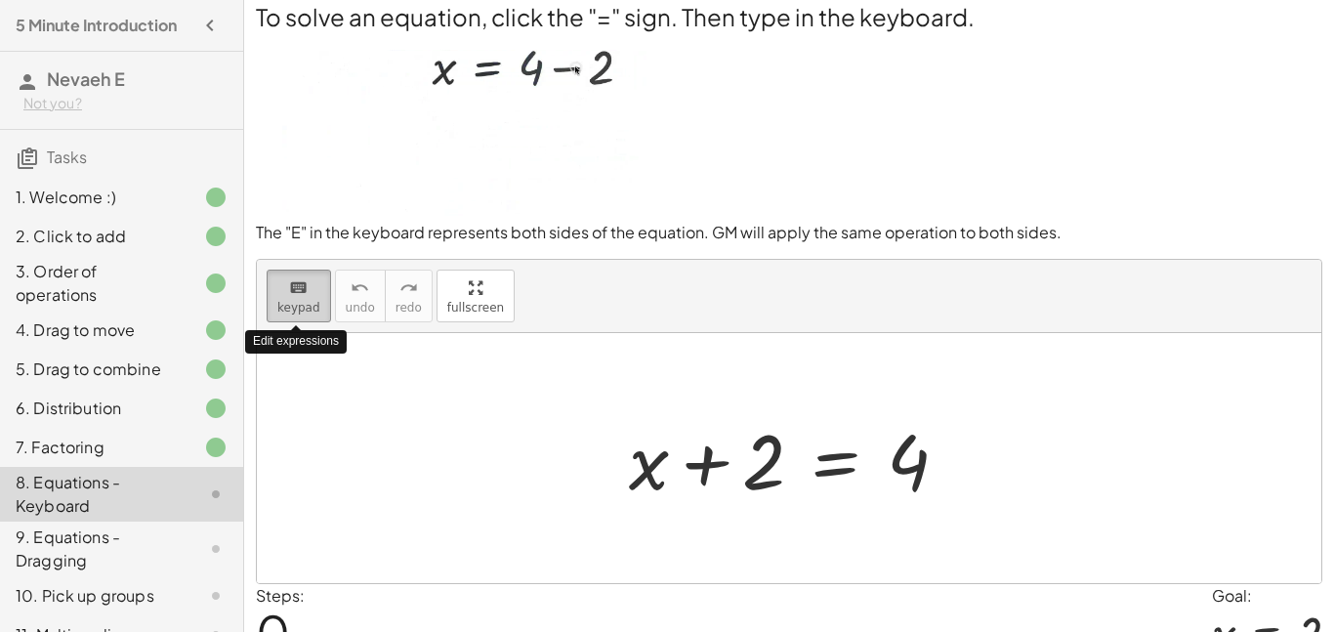
click at [305, 311] on span "keypad" at bounding box center [298, 308] width 43 height 14
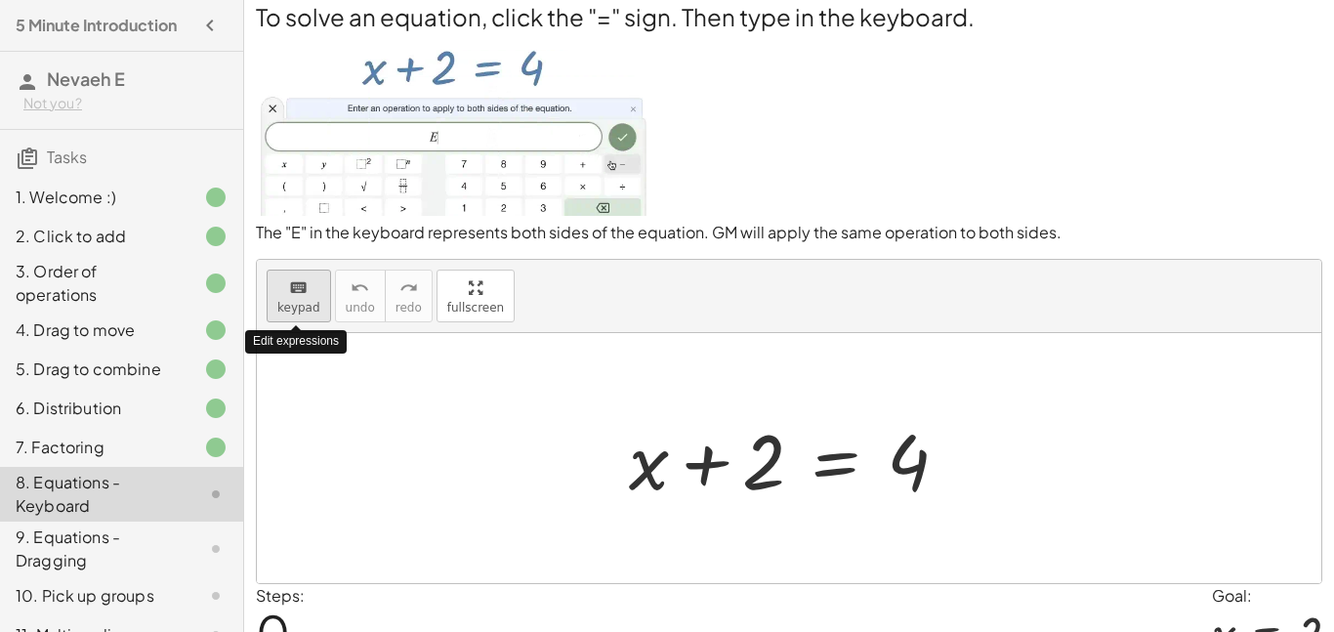
scroll to position [109, 0]
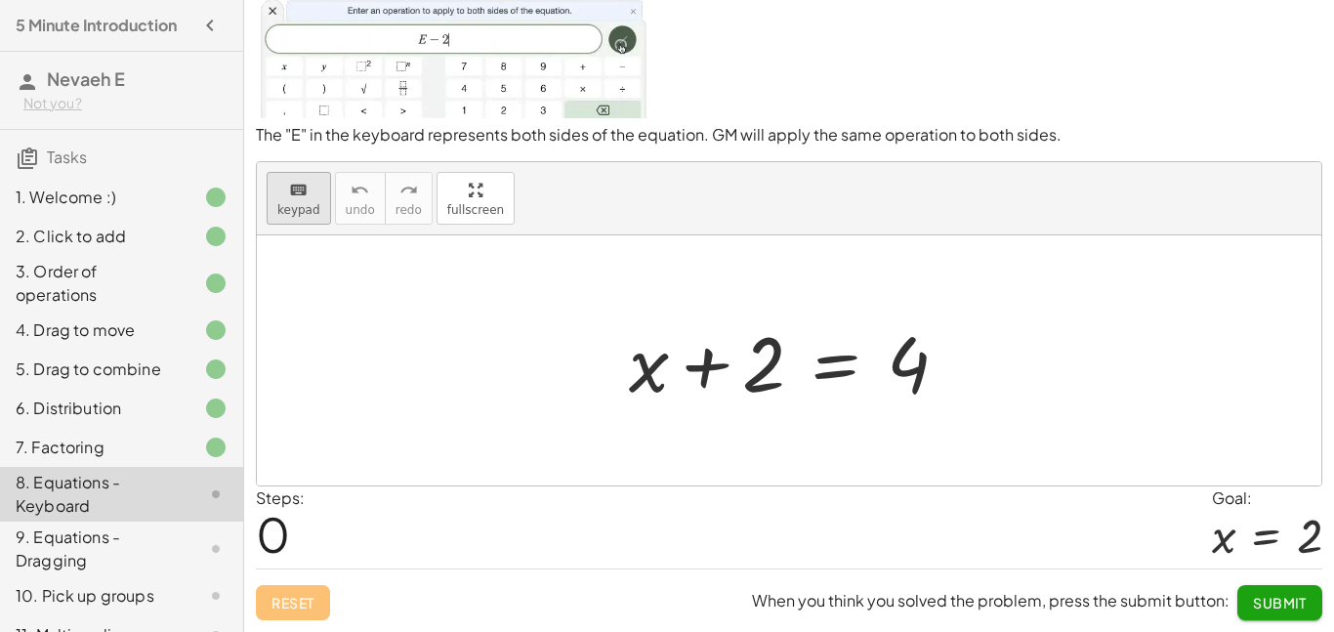
click at [302, 203] on span "keypad" at bounding box center [298, 210] width 43 height 14
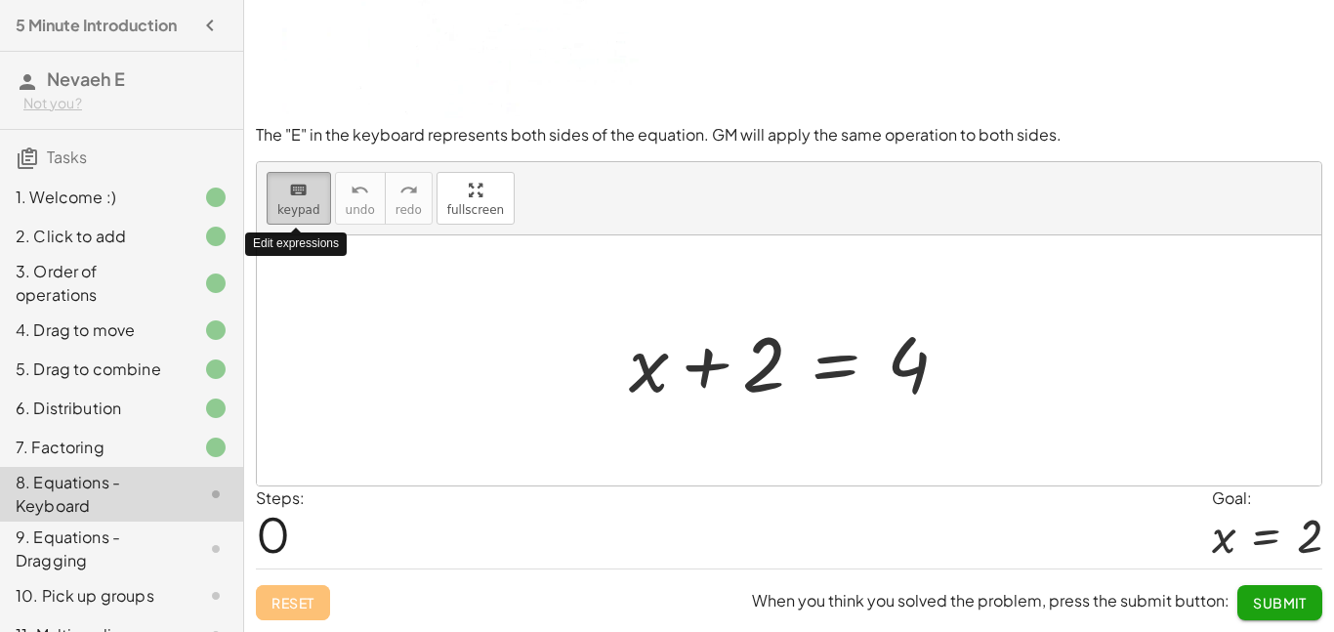
click at [302, 203] on span "keypad" at bounding box center [298, 210] width 43 height 14
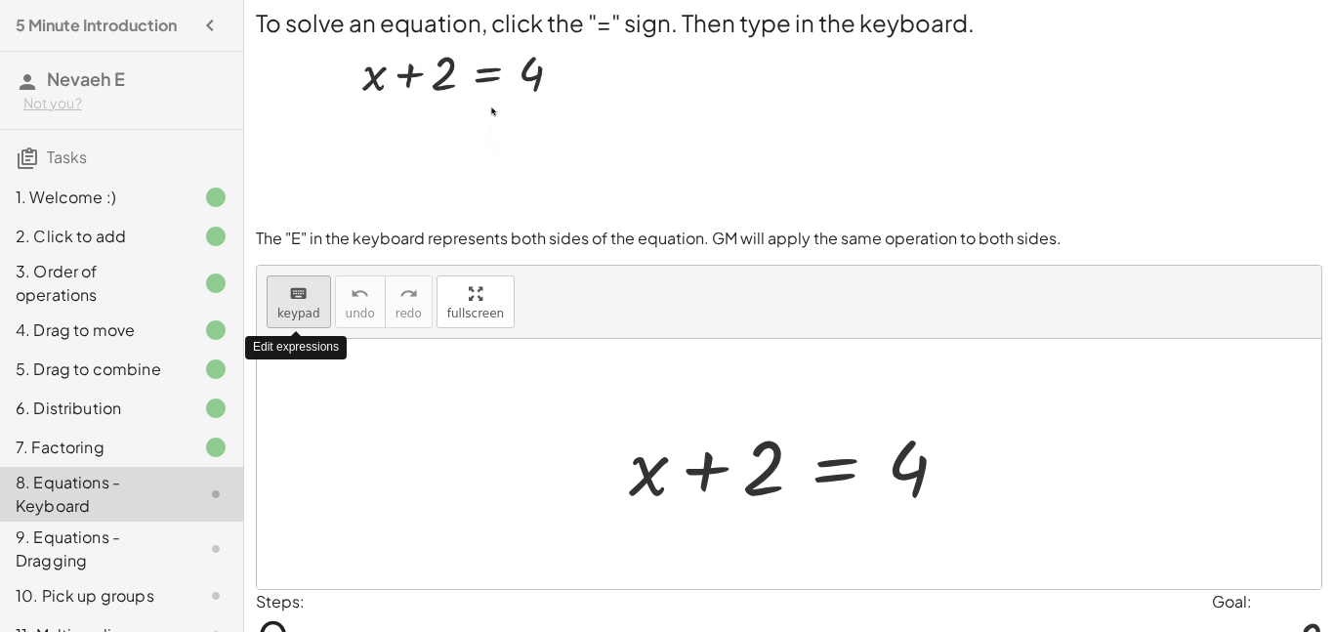
scroll to position [0, 0]
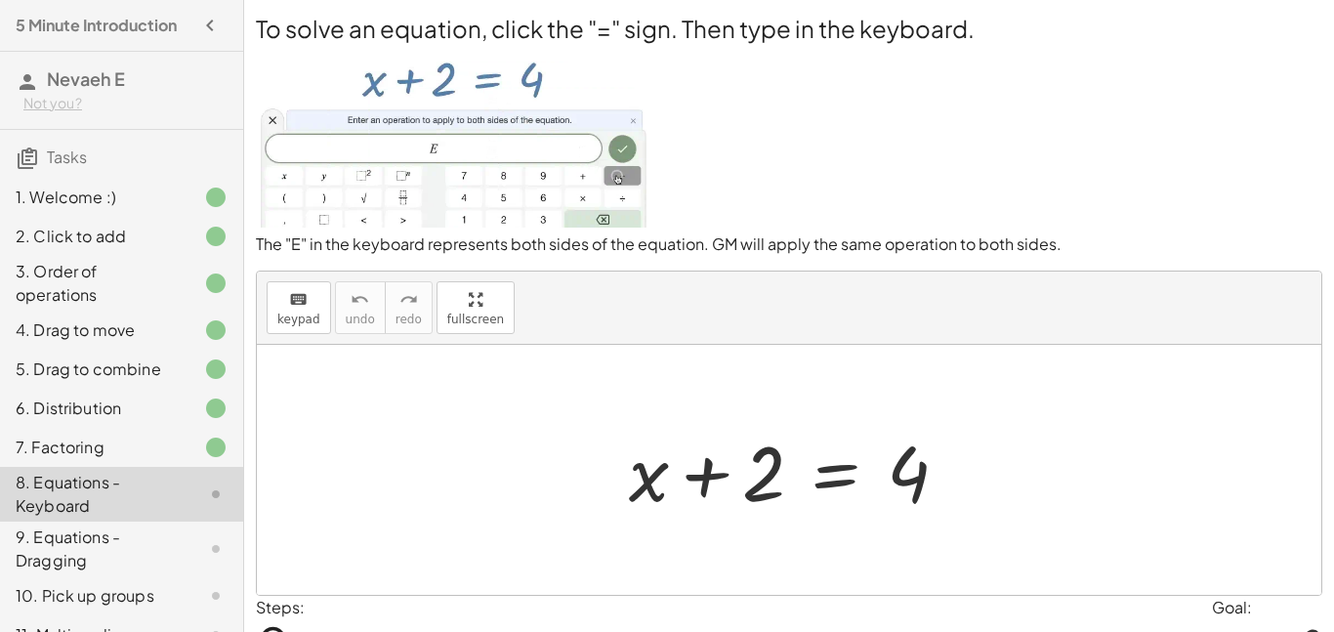
click at [506, 141] on img at bounding box center [453, 136] width 394 height 183
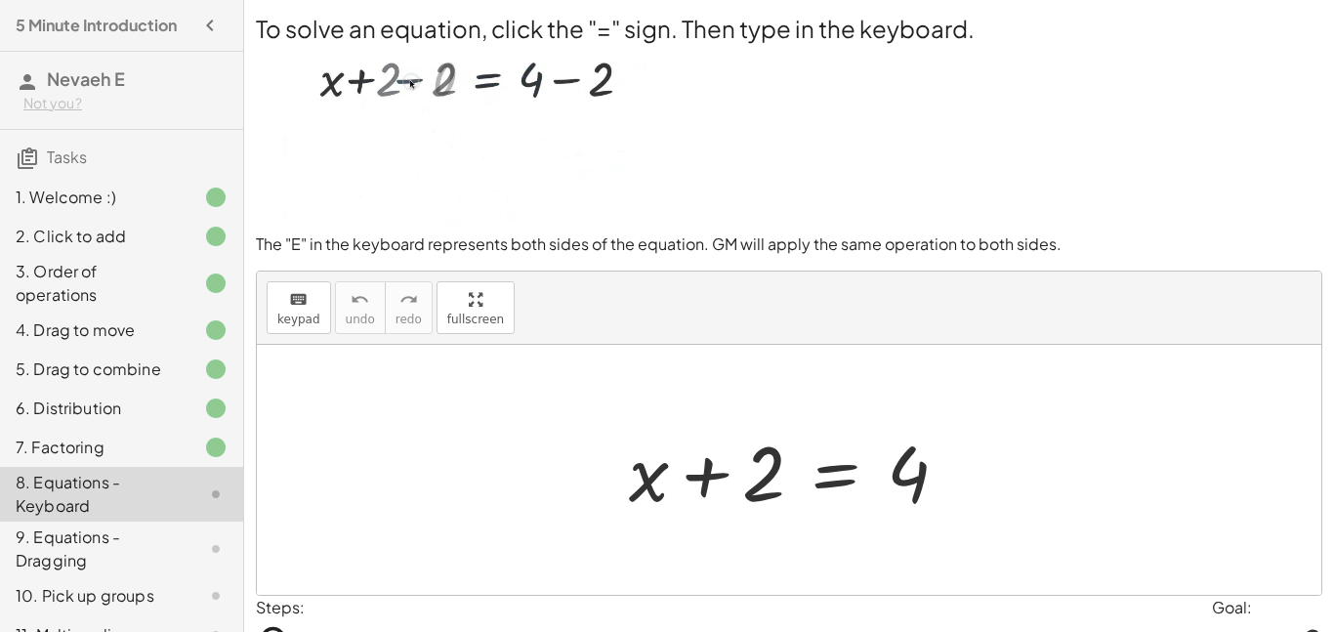
click at [477, 139] on img at bounding box center [453, 136] width 394 height 183
click at [575, 67] on img at bounding box center [453, 136] width 394 height 183
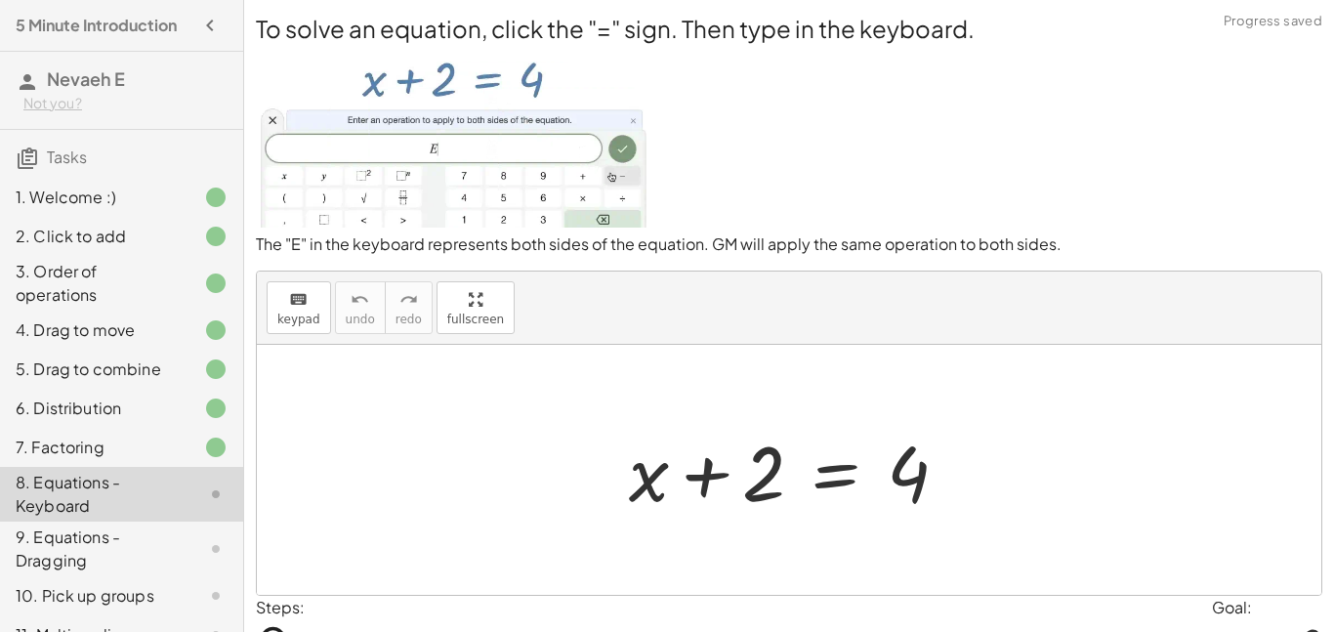
click at [566, 76] on img at bounding box center [453, 136] width 394 height 183
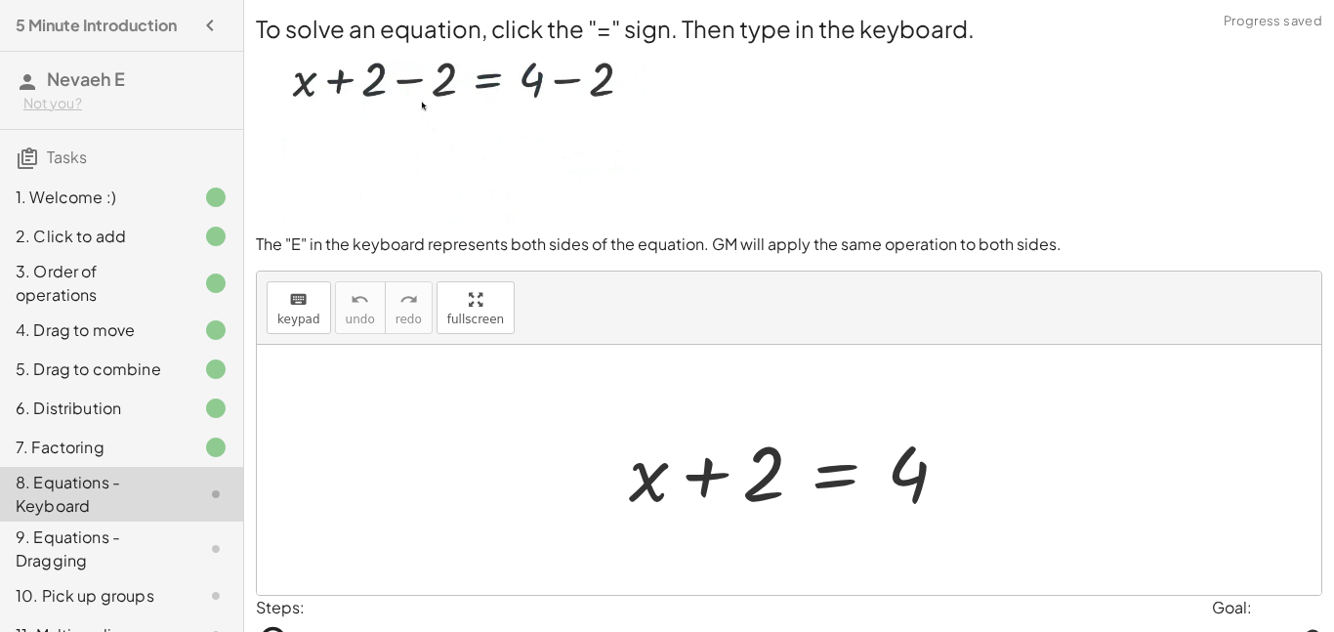
click at [524, 155] on img at bounding box center [453, 136] width 394 height 183
click at [0, 0] on div "To solve an equation, click the "=" sign. Then type in the keyboard. The "E" in…" at bounding box center [0, 0] width 0 height 0
click at [301, 294] on icon "keyboard" at bounding box center [298, 299] width 19 height 23
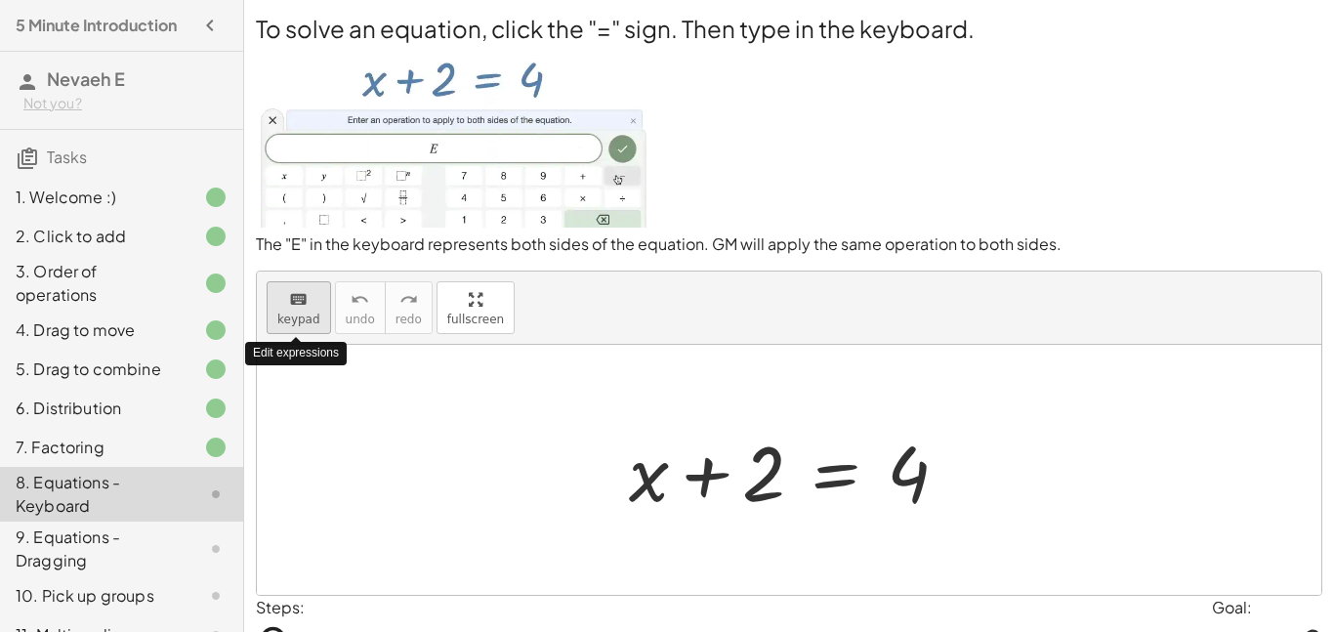
click at [312, 315] on span "keypad" at bounding box center [298, 320] width 43 height 14
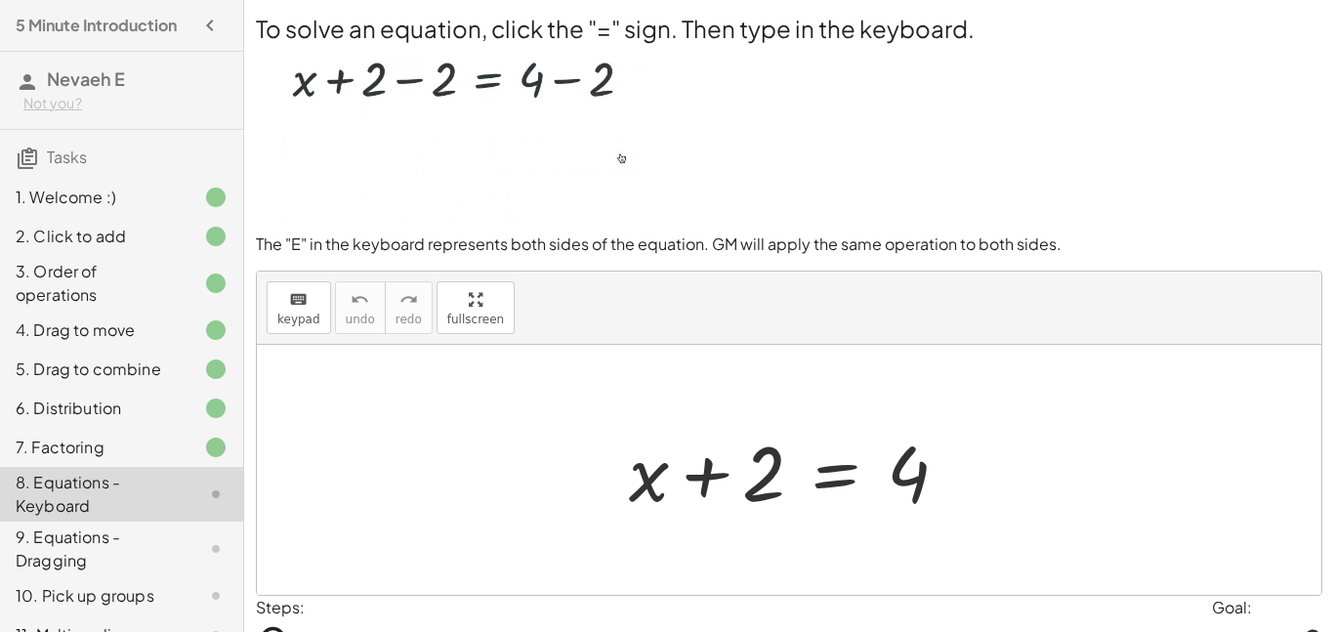
scroll to position [109, 0]
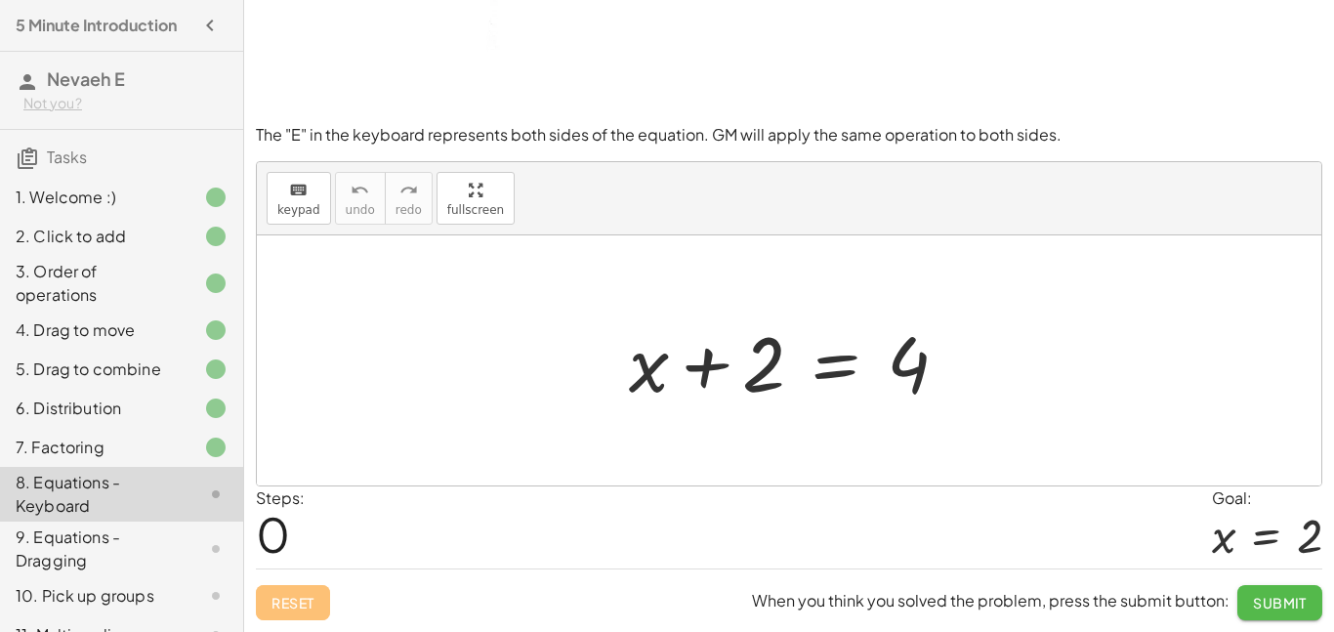
click at [1301, 606] on span "Submit" at bounding box center [1280, 603] width 54 height 18
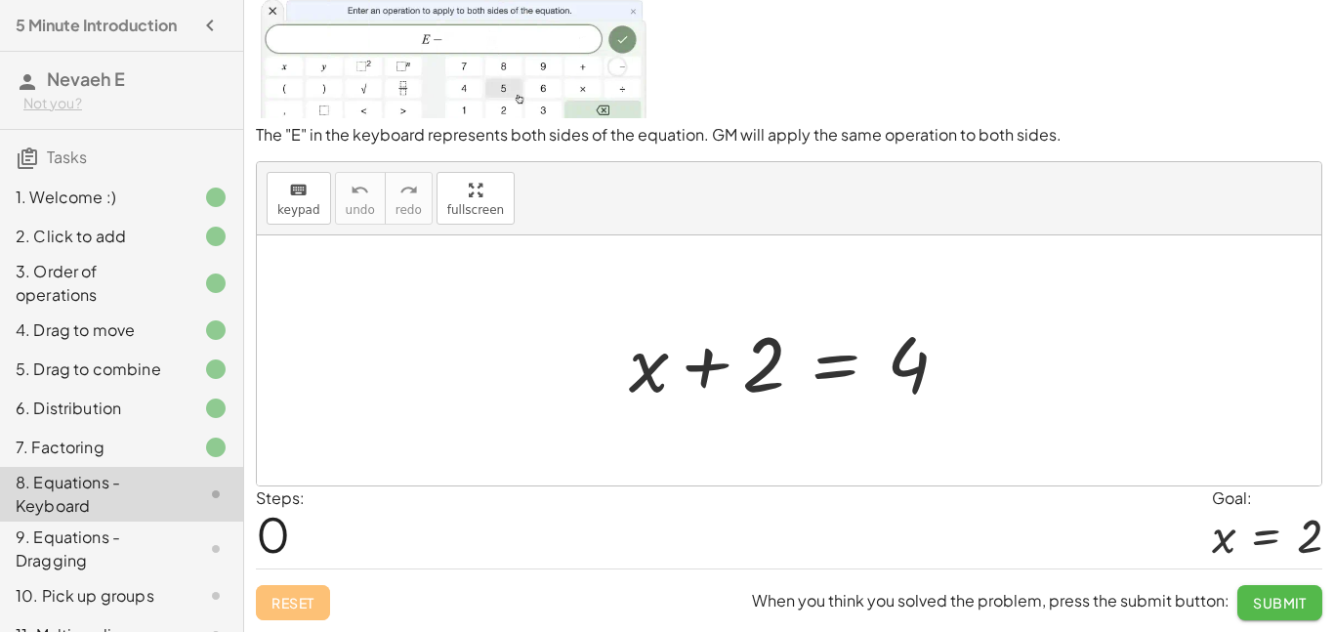
scroll to position [98, 0]
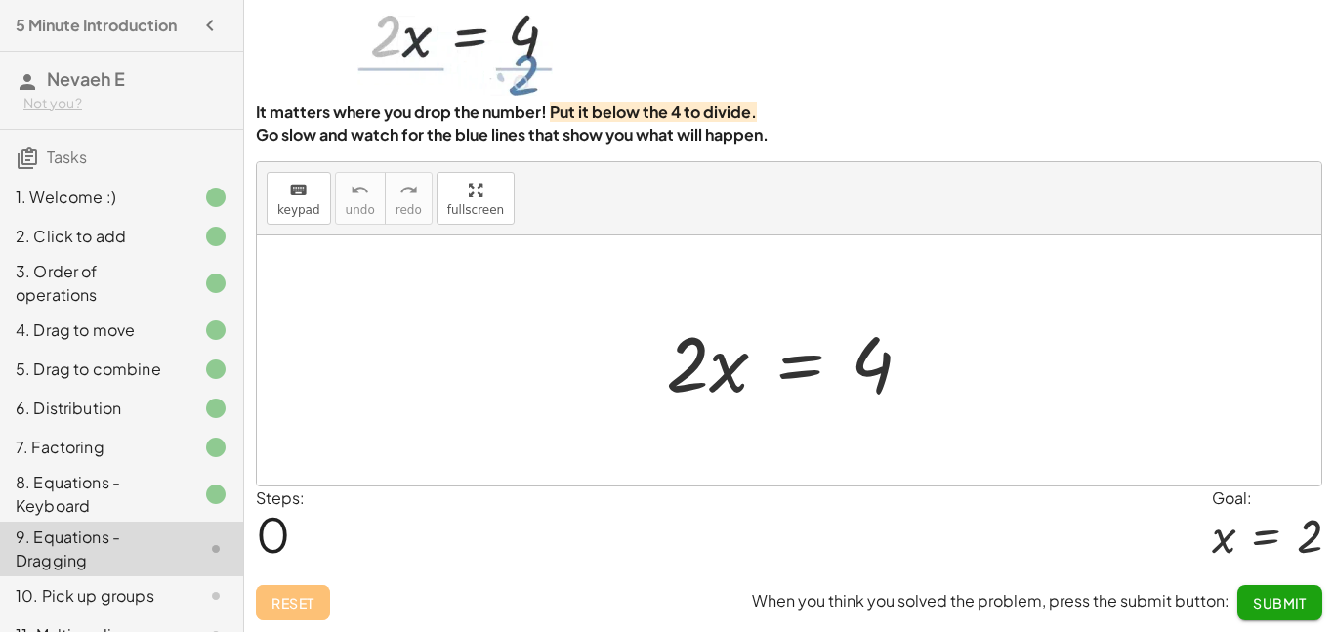
click at [1272, 606] on span "Submit" at bounding box center [1280, 603] width 54 height 18
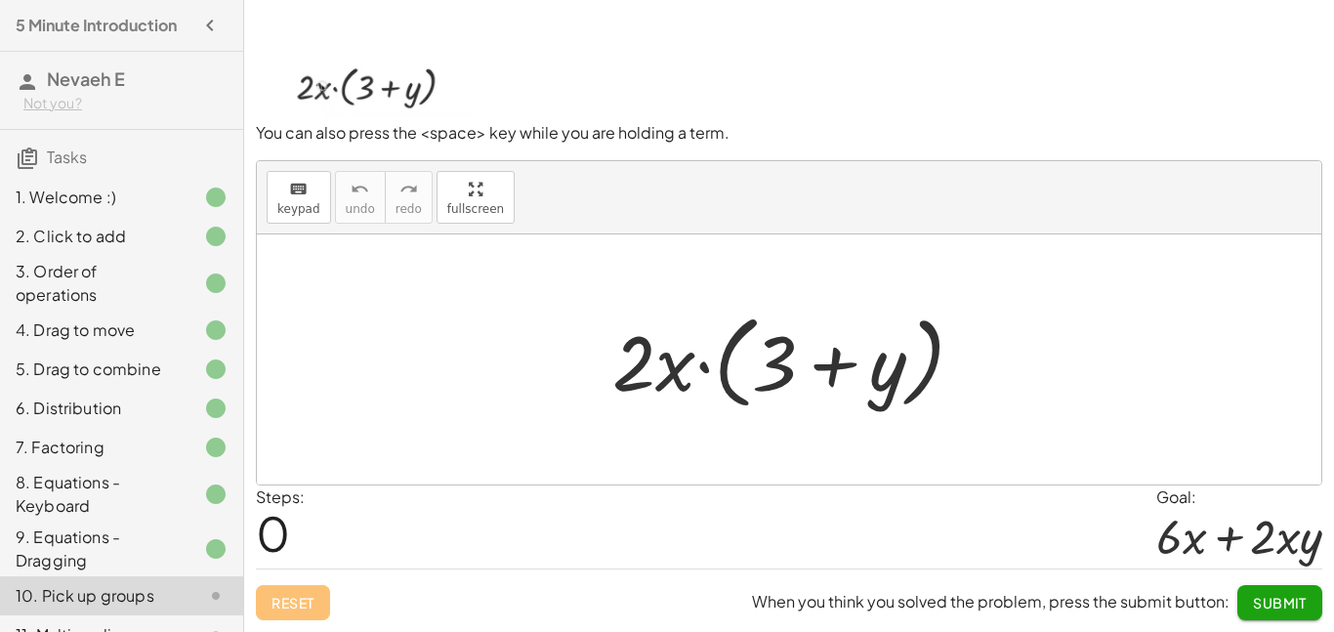
scroll to position [95, 0]
click at [1296, 604] on span "Submit" at bounding box center [1280, 603] width 54 height 18
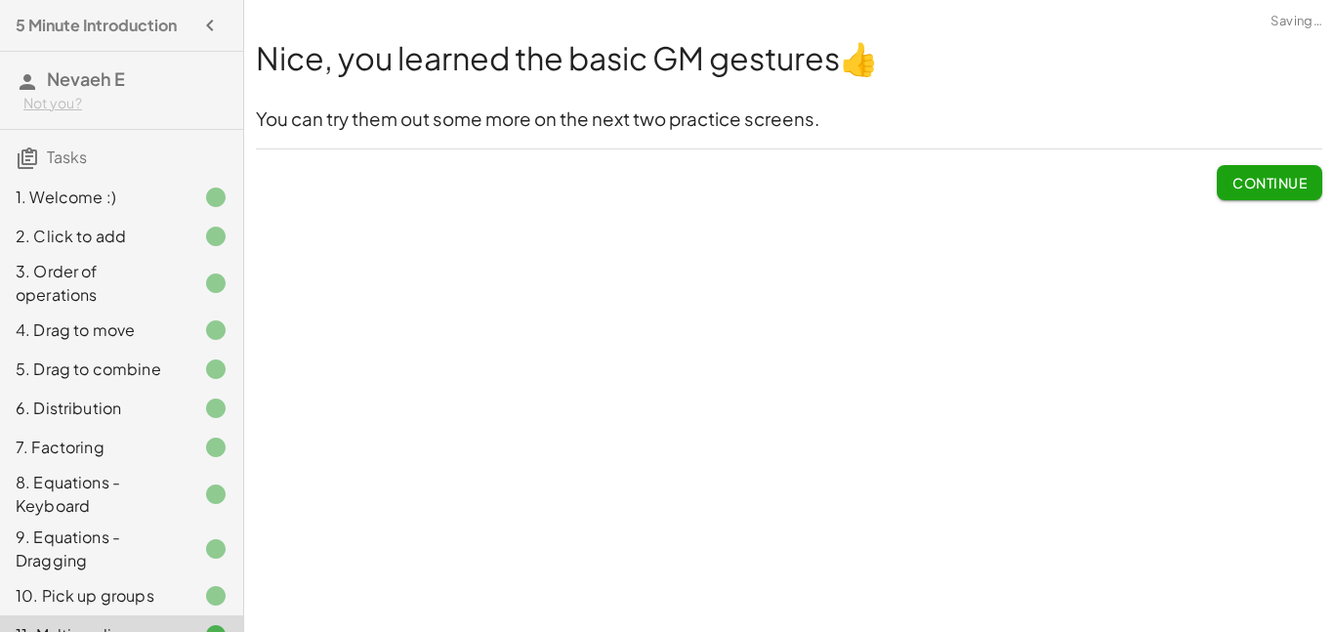
scroll to position [0, 0]
click at [1265, 175] on span "Continue" at bounding box center [1270, 183] width 74 height 18
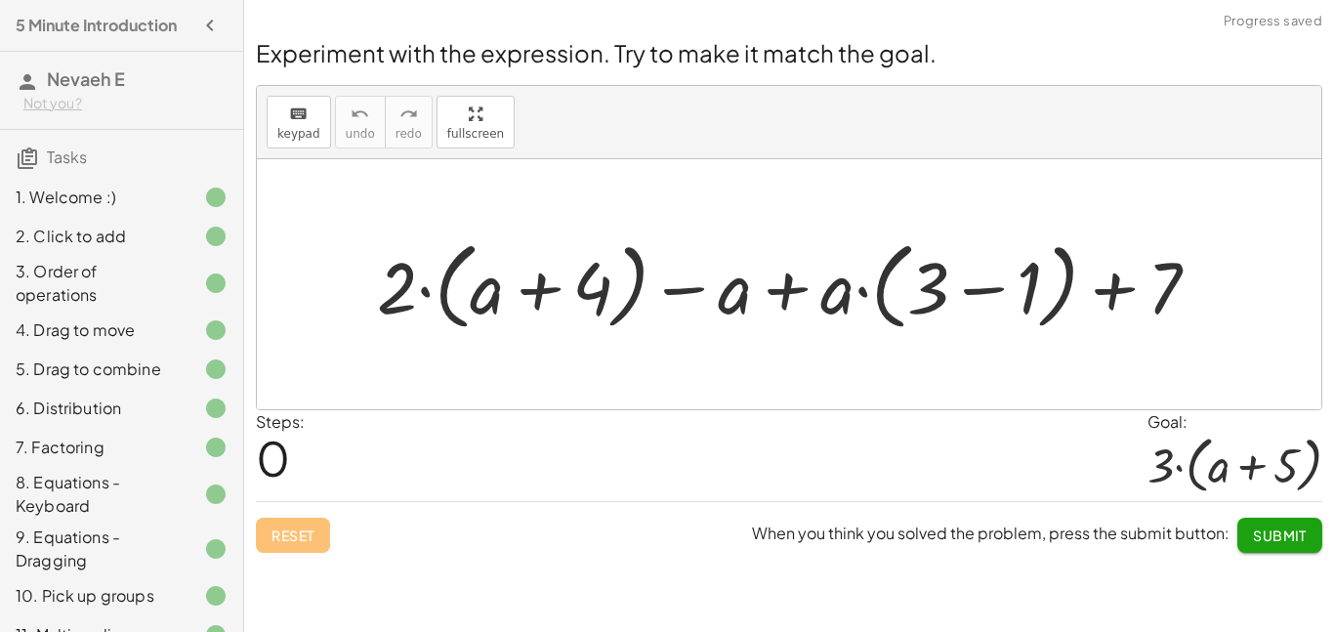
click at [1303, 540] on span "Submit" at bounding box center [1280, 535] width 54 height 18
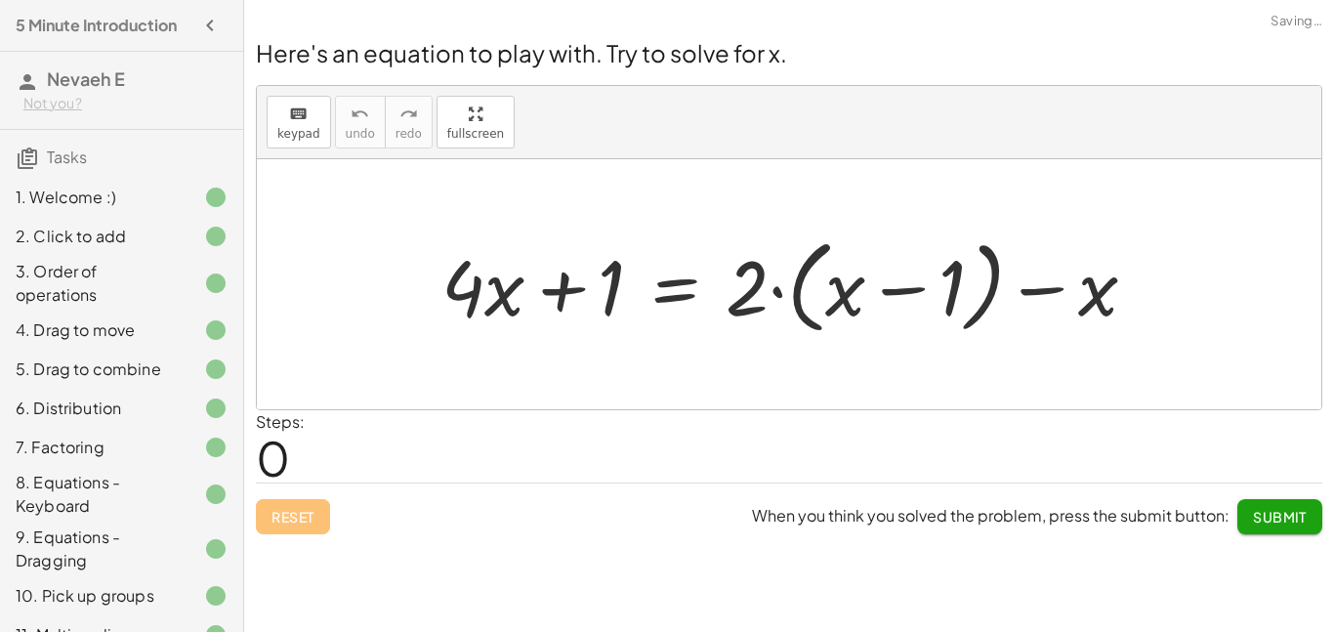
click at [1291, 513] on span "Submit" at bounding box center [1280, 517] width 54 height 18
click at [1286, 517] on span "Submit" at bounding box center [1280, 517] width 54 height 18
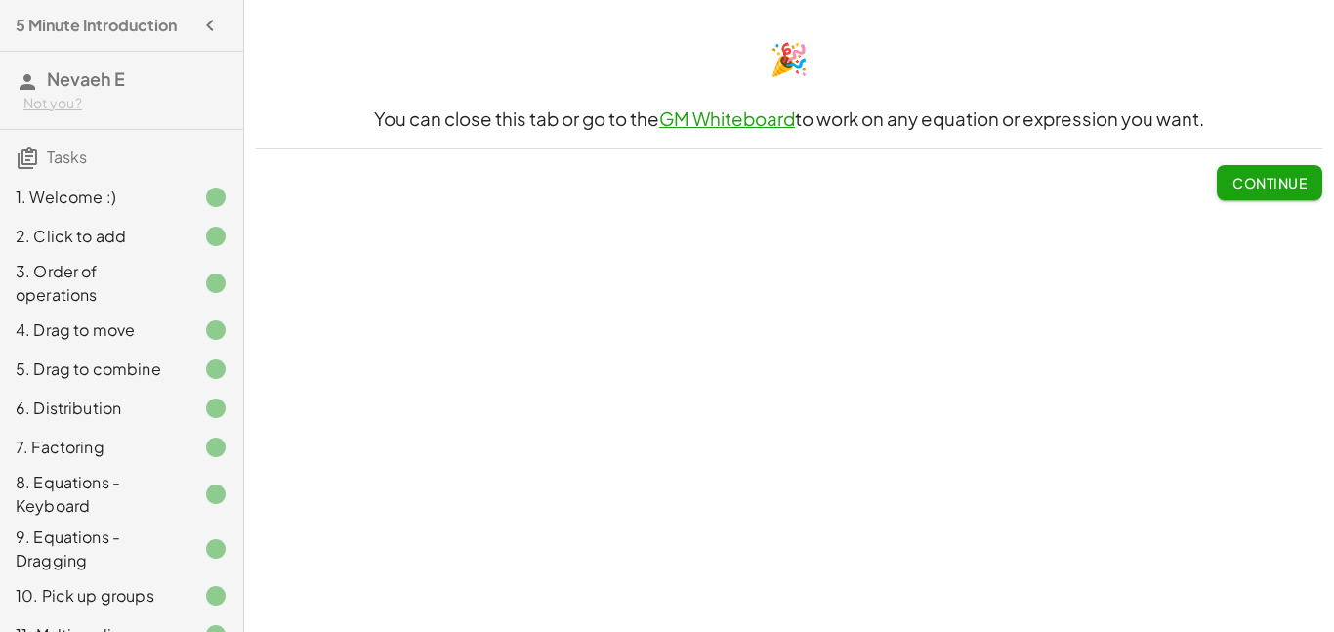
click at [1292, 189] on span "Continue" at bounding box center [1270, 183] width 74 height 18
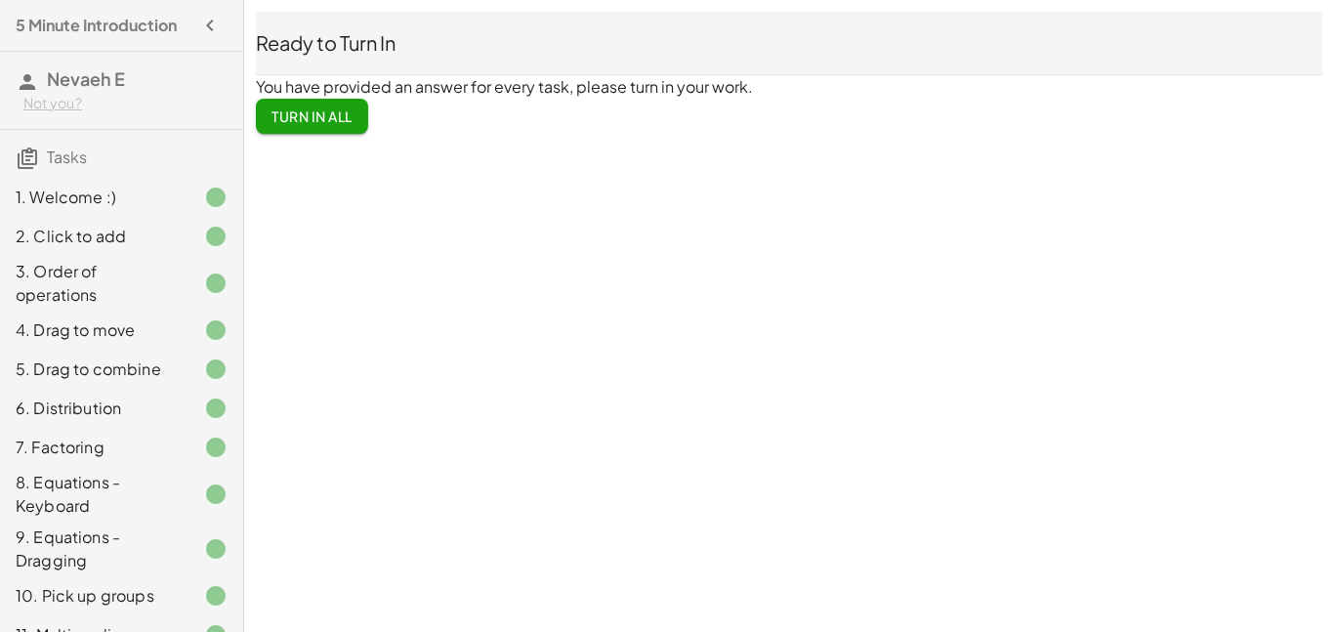
click at [352, 114] on span "Turn In All" at bounding box center [312, 116] width 81 height 18
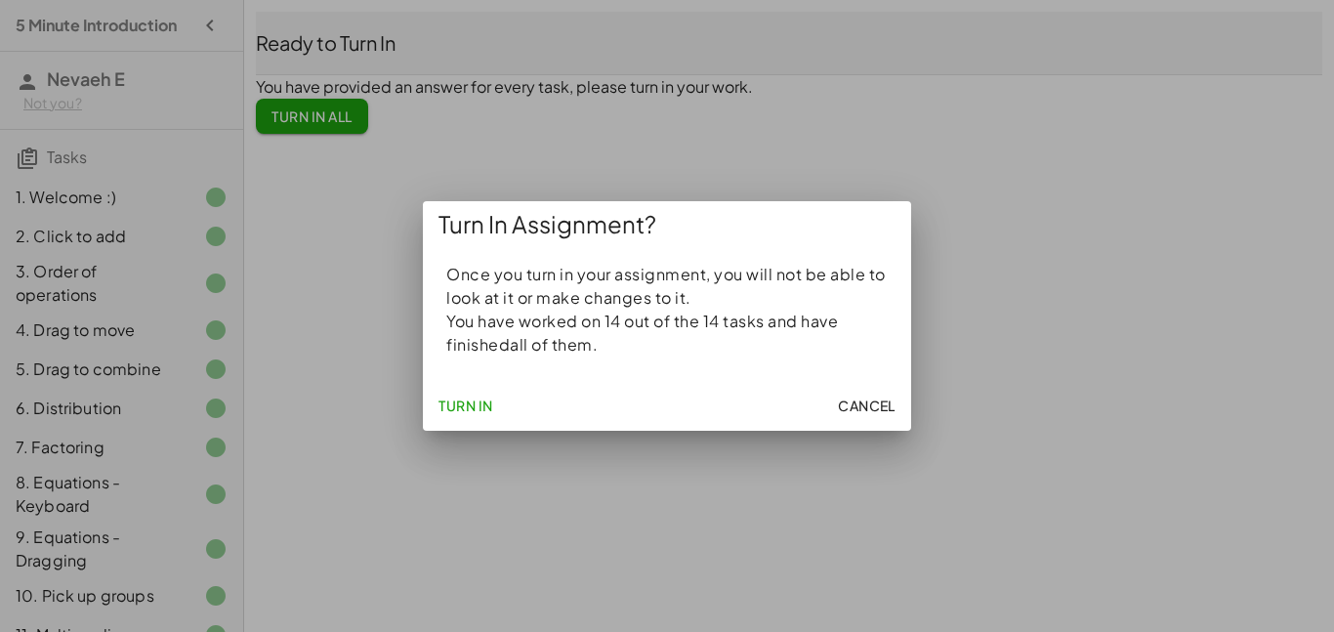
click at [863, 410] on span "Cancel" at bounding box center [867, 406] width 58 height 18
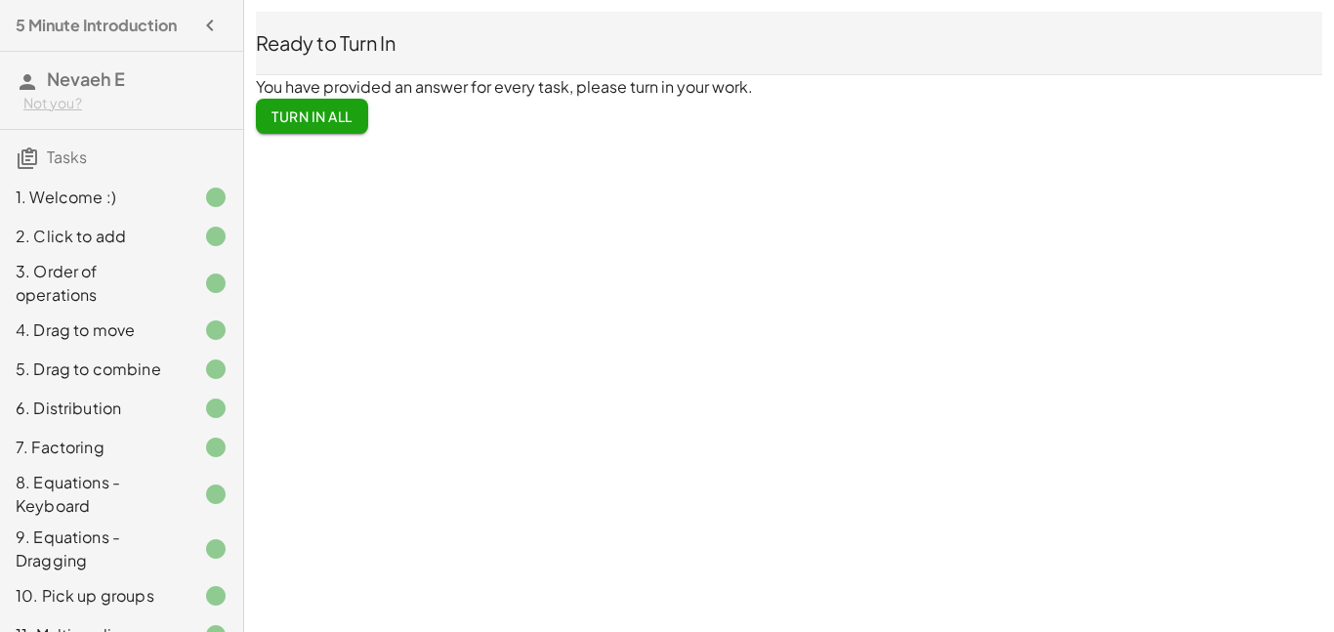
click at [285, 111] on span "Turn In All" at bounding box center [312, 116] width 81 height 18
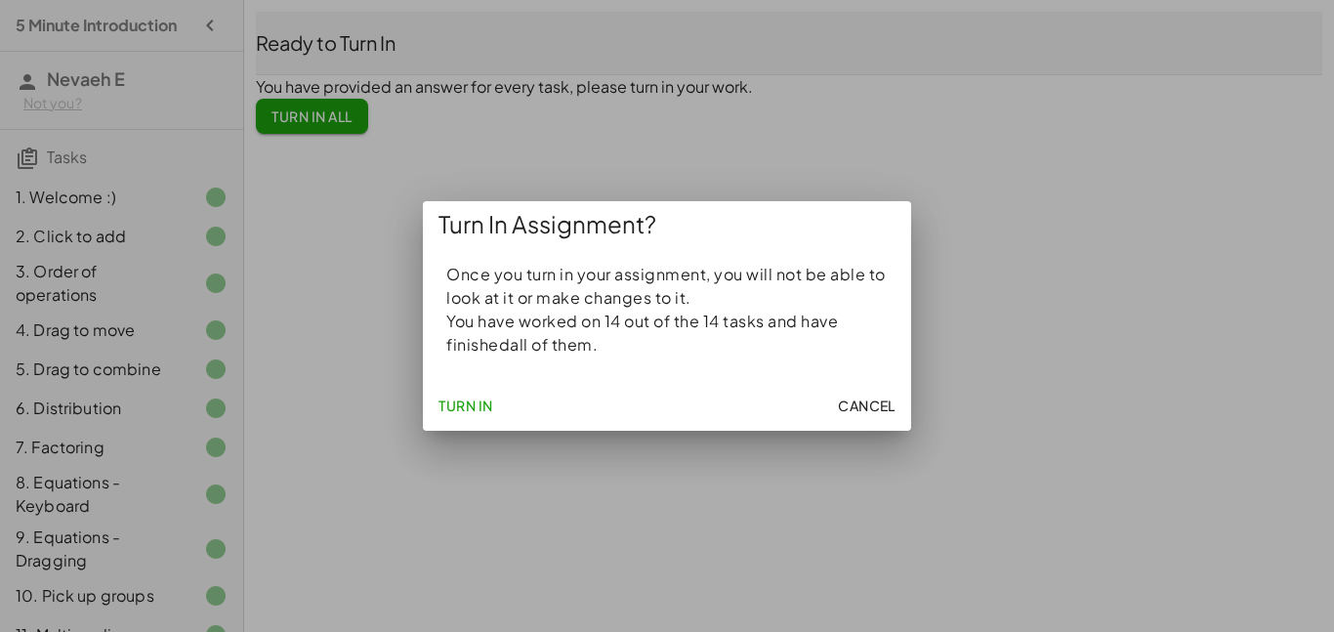
click at [472, 400] on span "Turn In" at bounding box center [466, 406] width 55 height 18
